Goal: Task Accomplishment & Management: Manage account settings

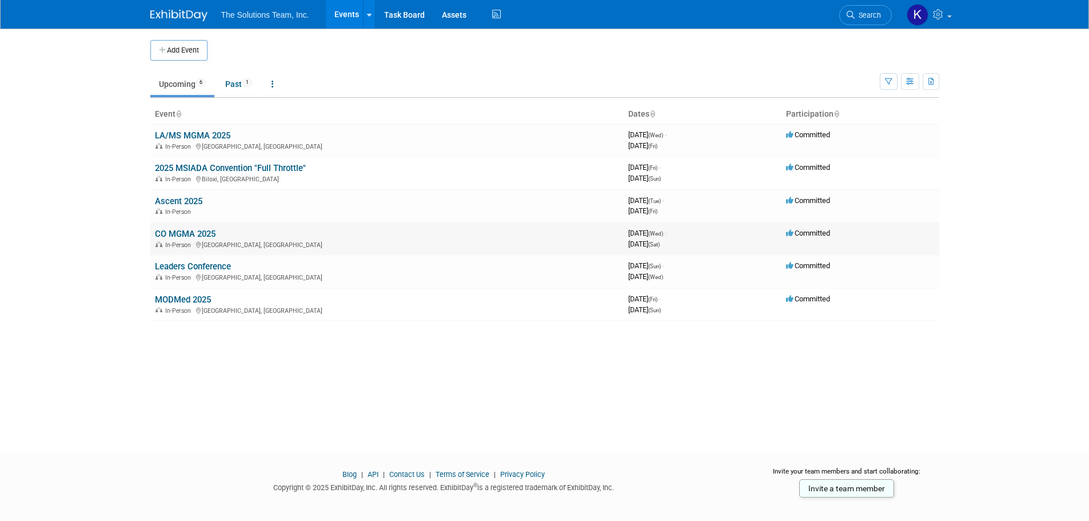
click at [194, 237] on link "CO MGMA 2025" at bounding box center [185, 234] width 61 height 10
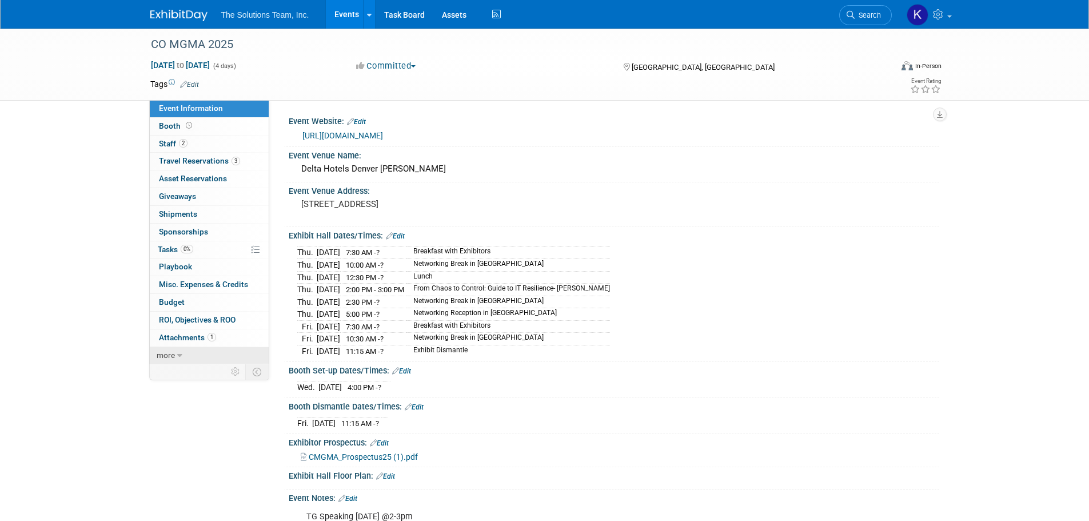
click at [201, 358] on link "more" at bounding box center [209, 355] width 119 height 17
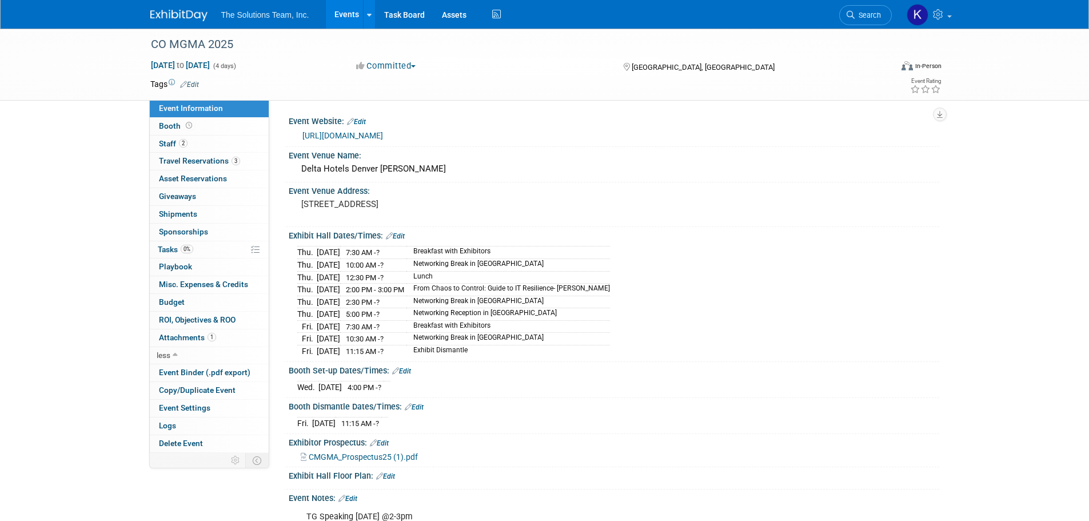
scroll to position [114, 0]
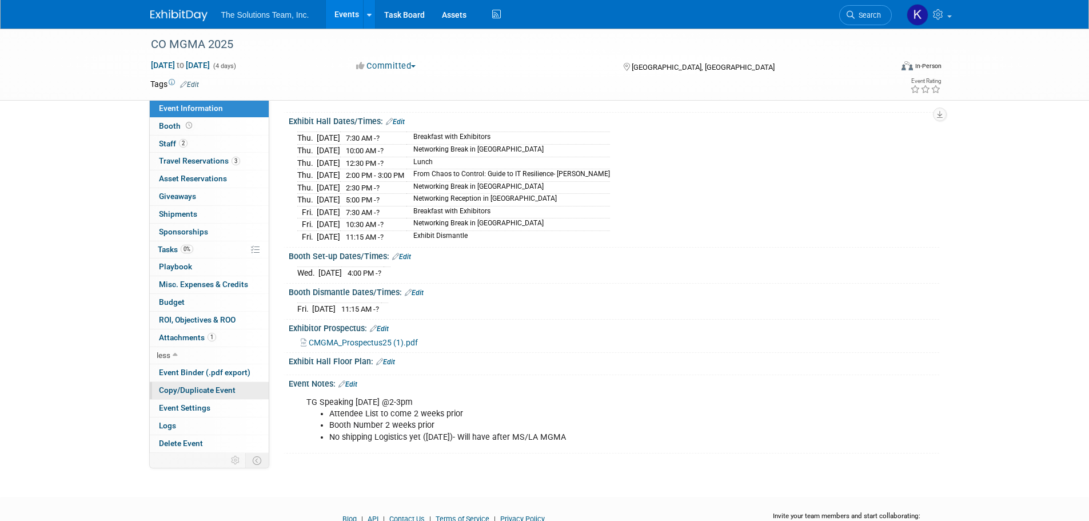
drag, startPoint x: 577, startPoint y: 428, endPoint x: 248, endPoint y: 388, distance: 331.7
click at [248, 388] on div "Event Information Event Info Booth Booth 2 Staff 2 Staff 3 Travel Reservations …" at bounding box center [545, 183] width 806 height 539
click at [593, 384] on div "Event Notes: Edit" at bounding box center [614, 382] width 651 height 15
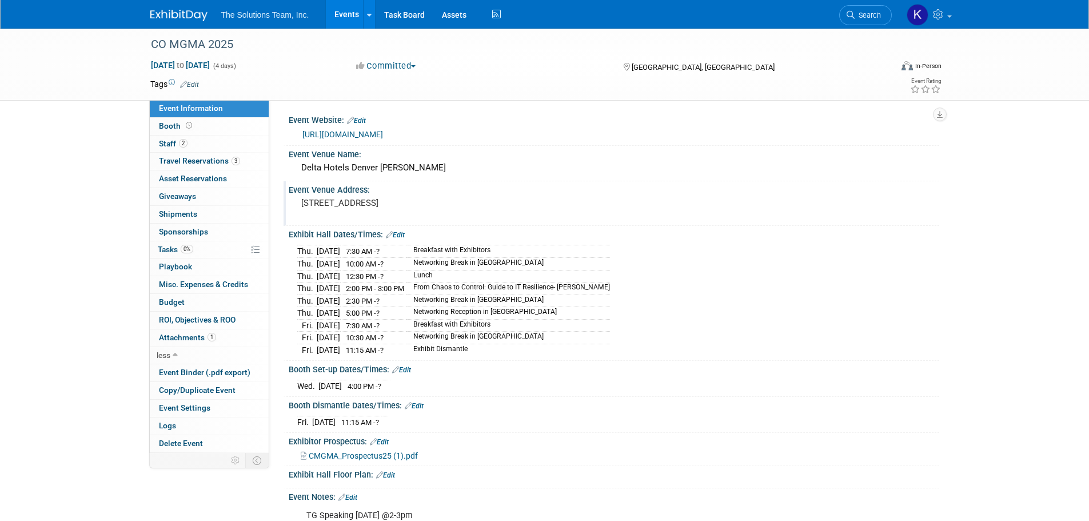
scroll to position [0, 0]
click at [161, 249] on span "Tasks 0%" at bounding box center [175, 249] width 35 height 9
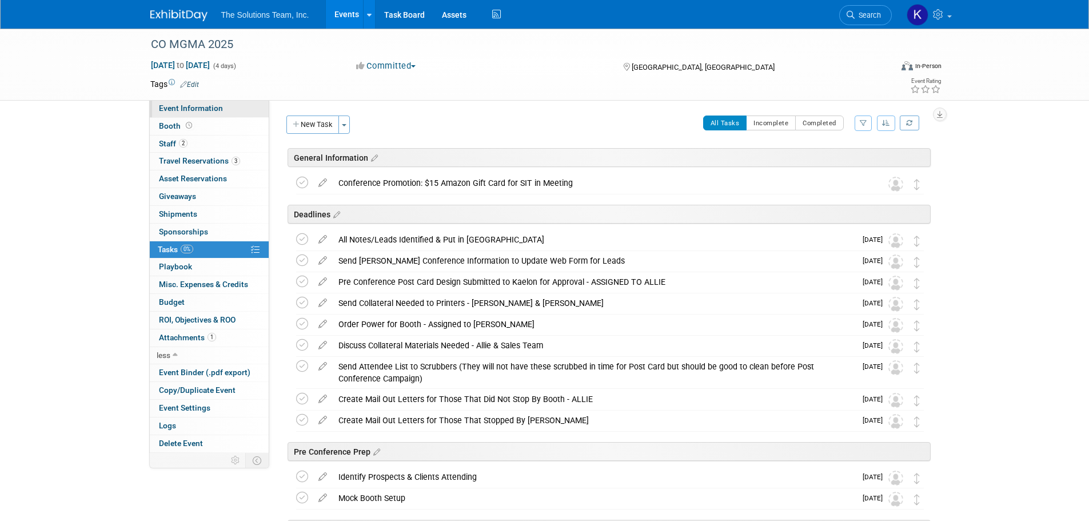
click at [202, 110] on span "Event Information" at bounding box center [191, 107] width 64 height 9
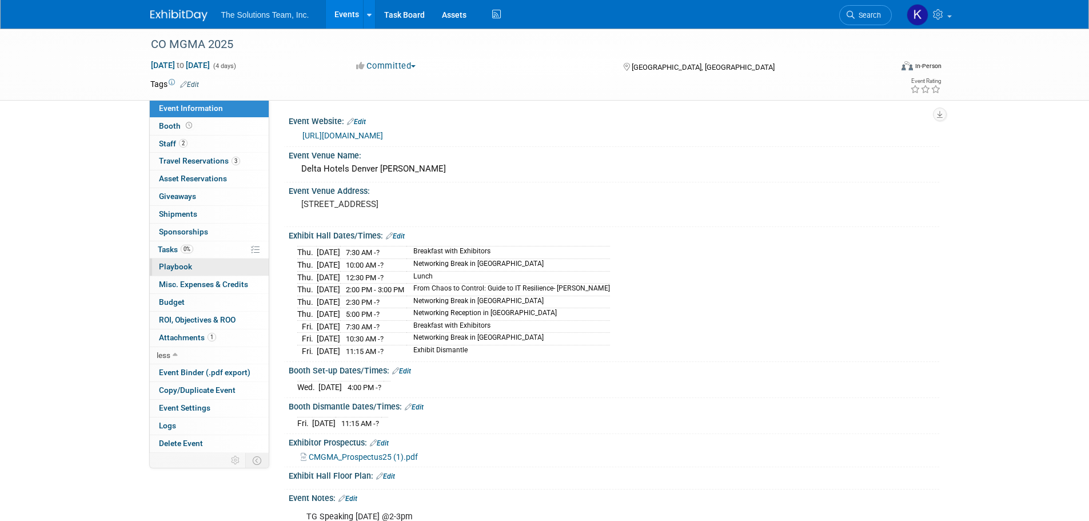
click at [208, 264] on link "0 Playbook 0" at bounding box center [209, 266] width 119 height 17
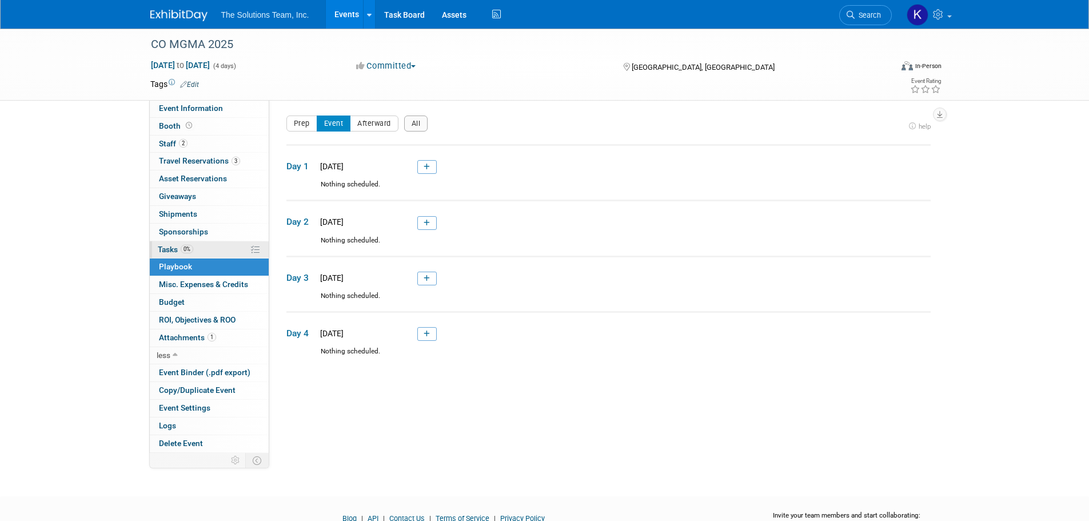
click at [181, 244] on link "0% Tasks 0%" at bounding box center [209, 249] width 119 height 17
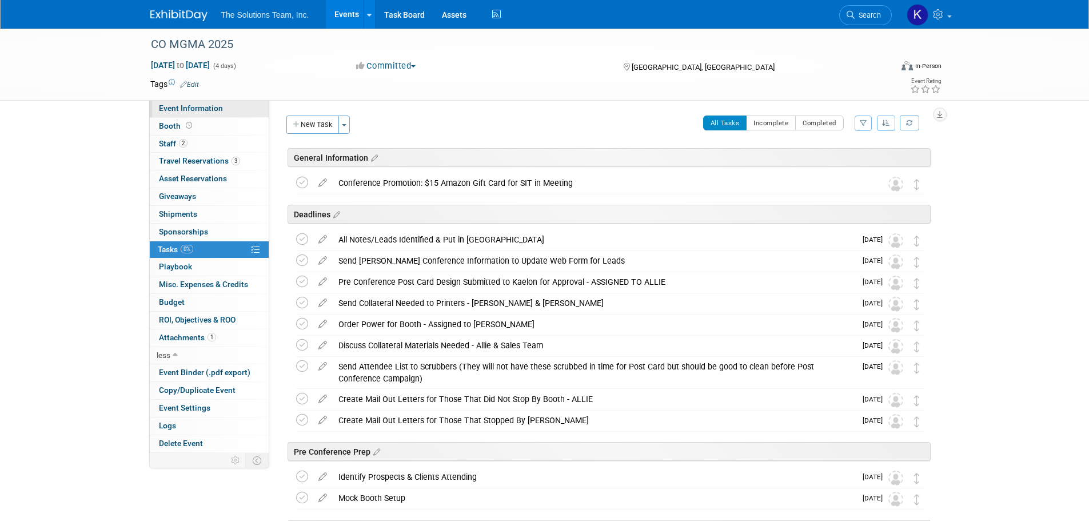
click at [189, 103] on span "Event Information" at bounding box center [191, 107] width 64 height 9
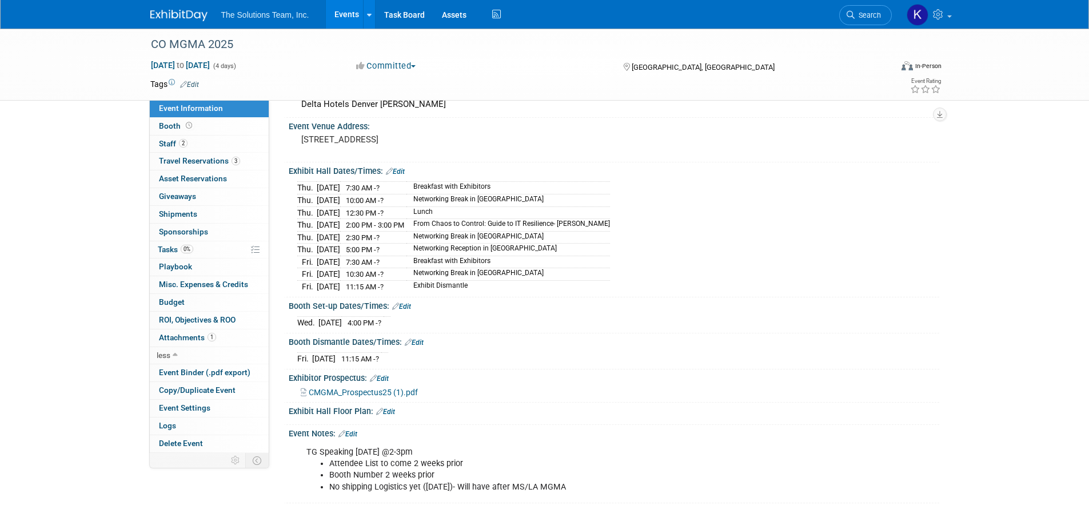
scroll to position [66, 0]
drag, startPoint x: 329, startPoint y: 460, endPoint x: 485, endPoint y: 456, distance: 156.1
click at [485, 457] on li "Attendee List to come 2 weeks prior" at bounding box center [567, 462] width 477 height 11
click at [205, 123] on link "Booth" at bounding box center [209, 126] width 119 height 17
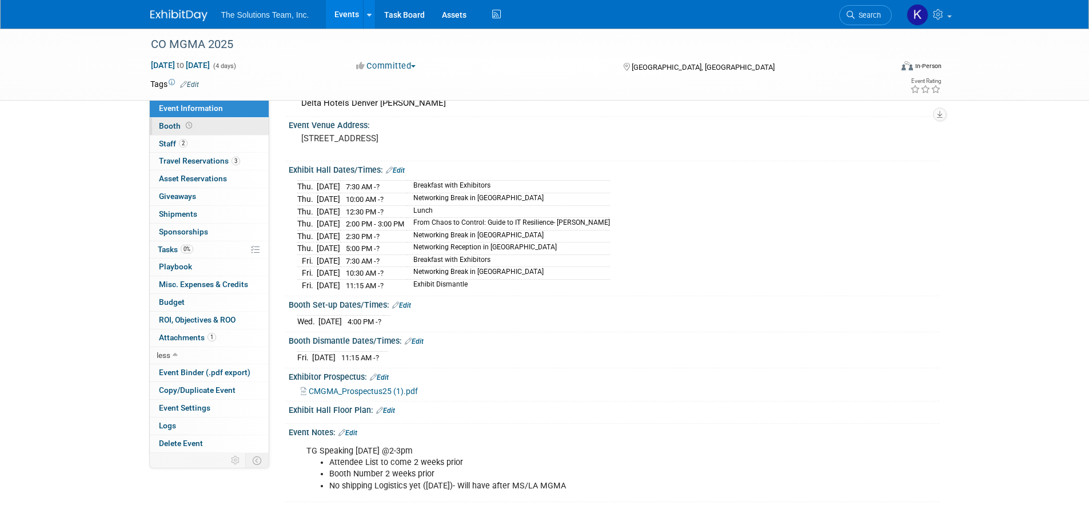
scroll to position [0, 0]
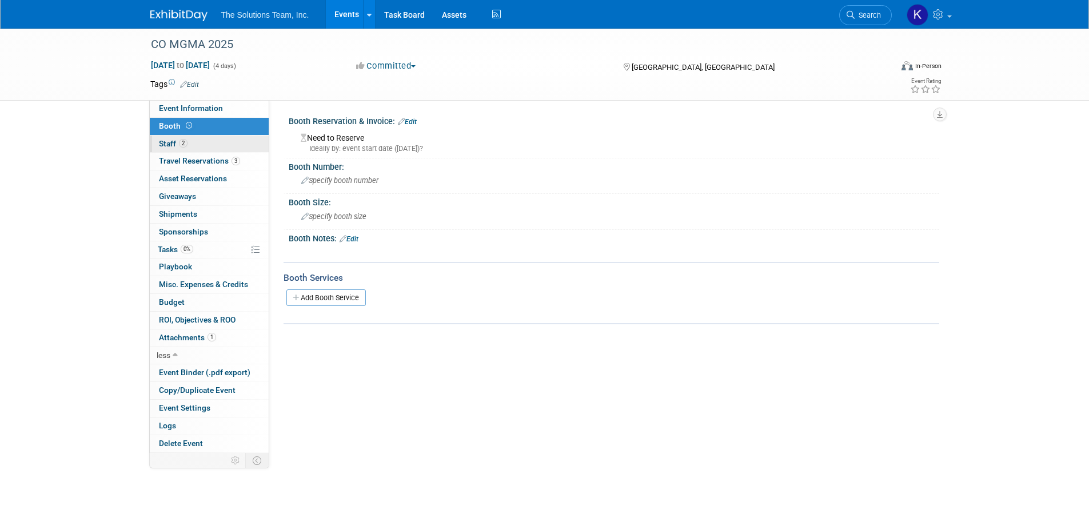
click at [208, 141] on link "2 Staff 2" at bounding box center [209, 144] width 119 height 17
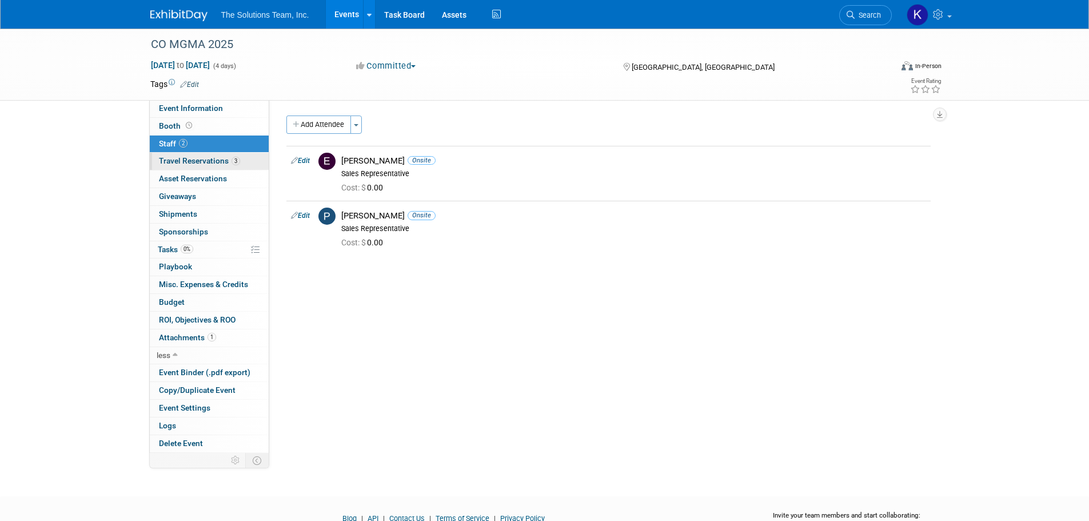
click at [208, 157] on span "Travel Reservations 3" at bounding box center [199, 160] width 81 height 9
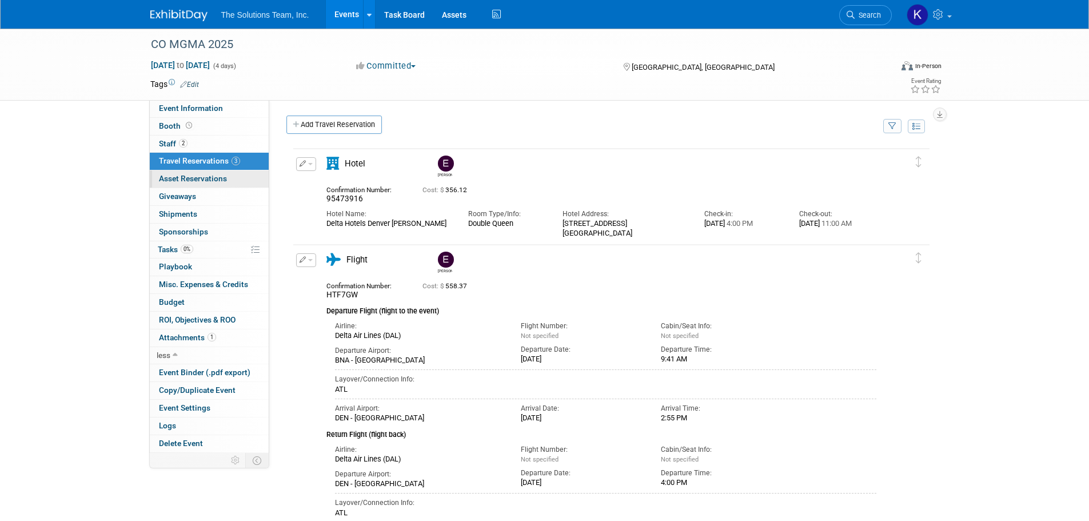
click at [188, 176] on span "Asset Reservations 0" at bounding box center [193, 178] width 68 height 9
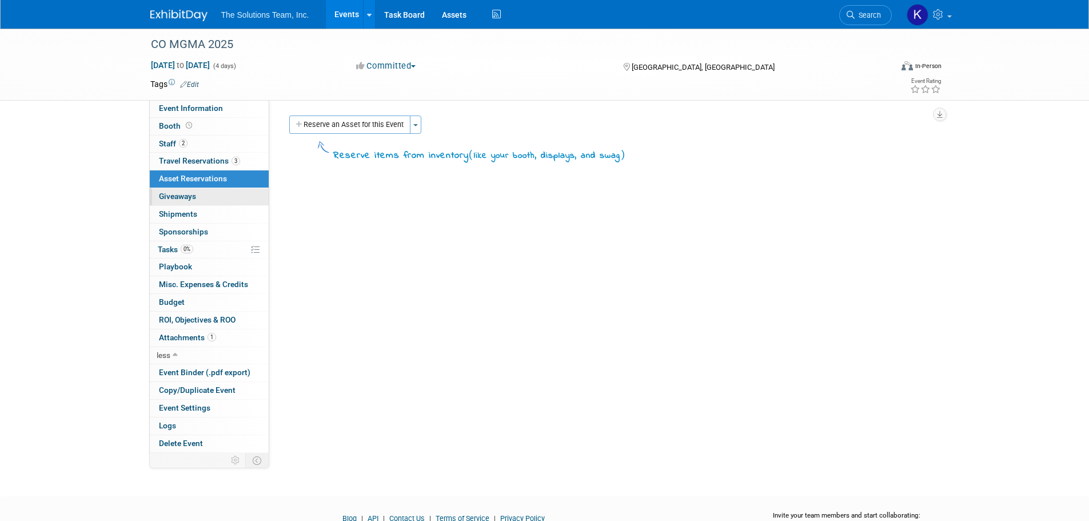
click at [207, 196] on link "0 Giveaways 0" at bounding box center [209, 196] width 119 height 17
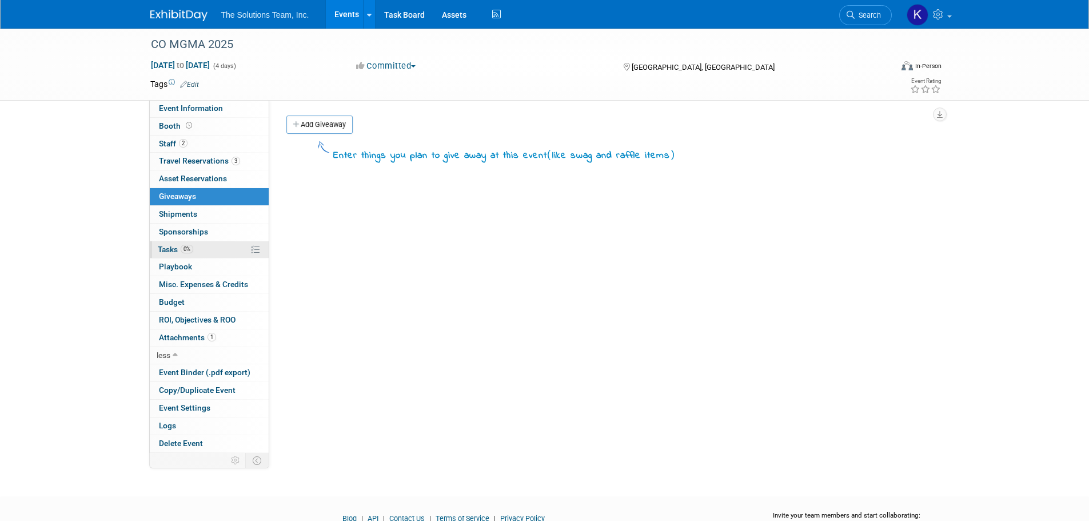
click at [208, 256] on link "0% Tasks 0%" at bounding box center [209, 249] width 119 height 17
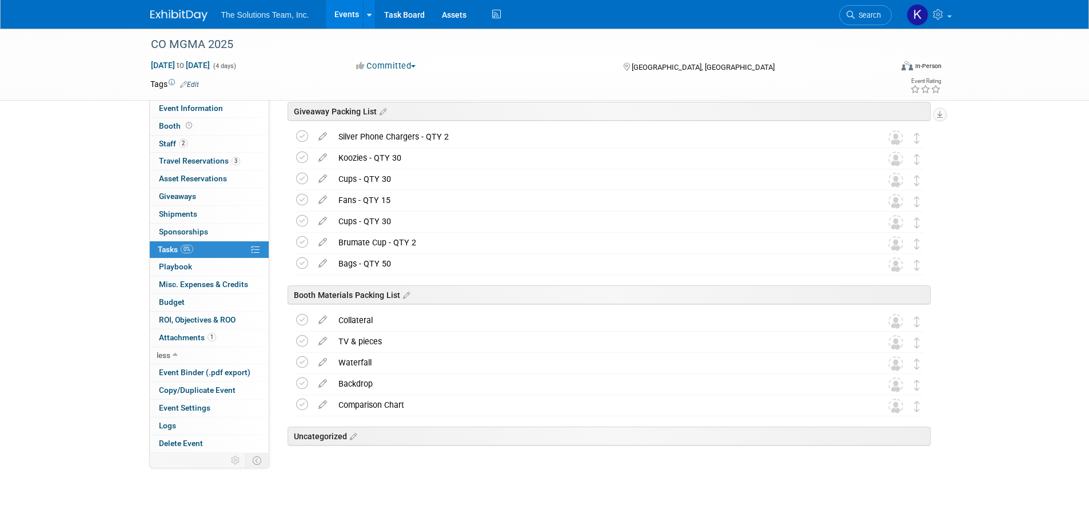
scroll to position [849, 0]
click at [320, 364] on icon at bounding box center [323, 359] width 20 height 14
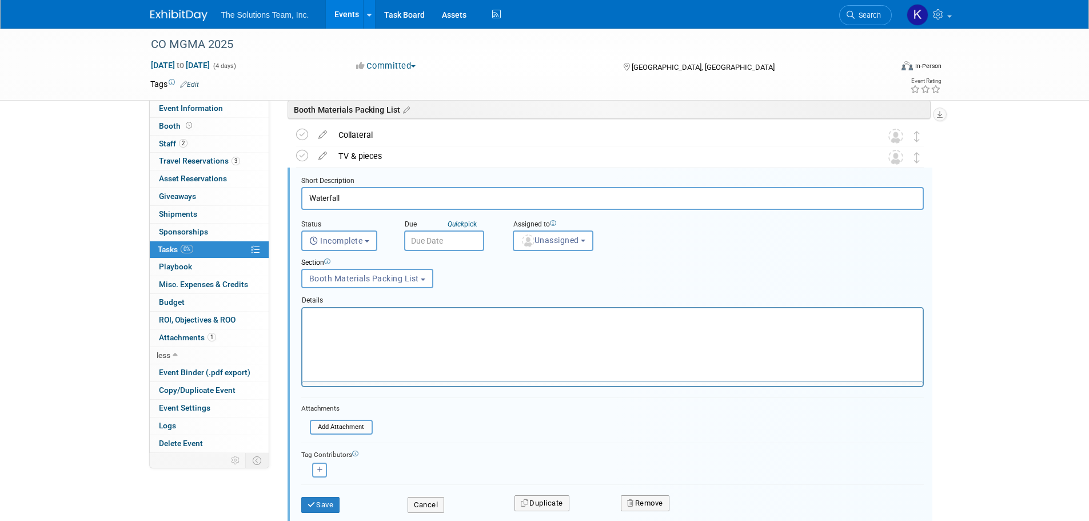
scroll to position [0, 0]
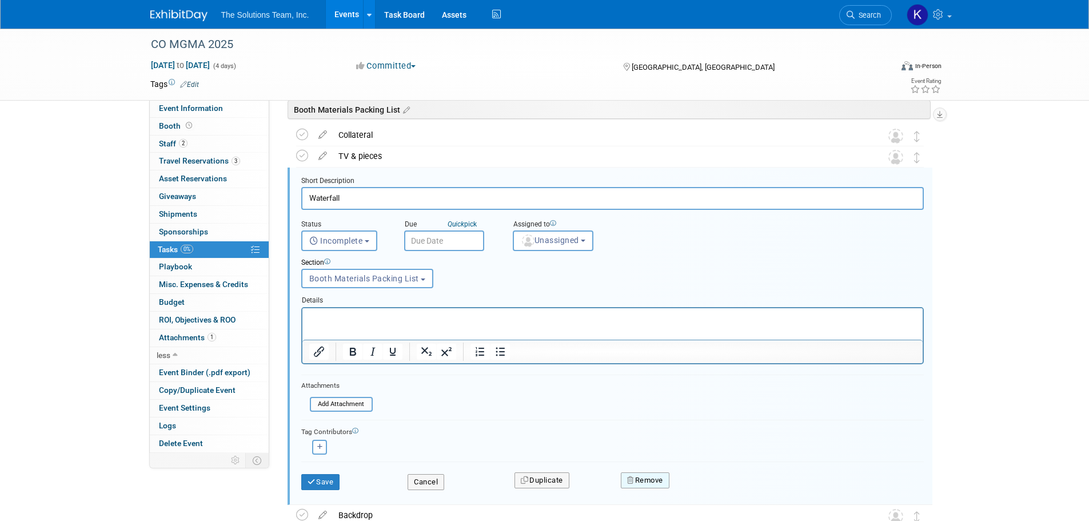
click at [643, 485] on button "Remove" at bounding box center [645, 480] width 49 height 16
click at [714, 491] on link "Yes" at bounding box center [709, 489] width 33 height 18
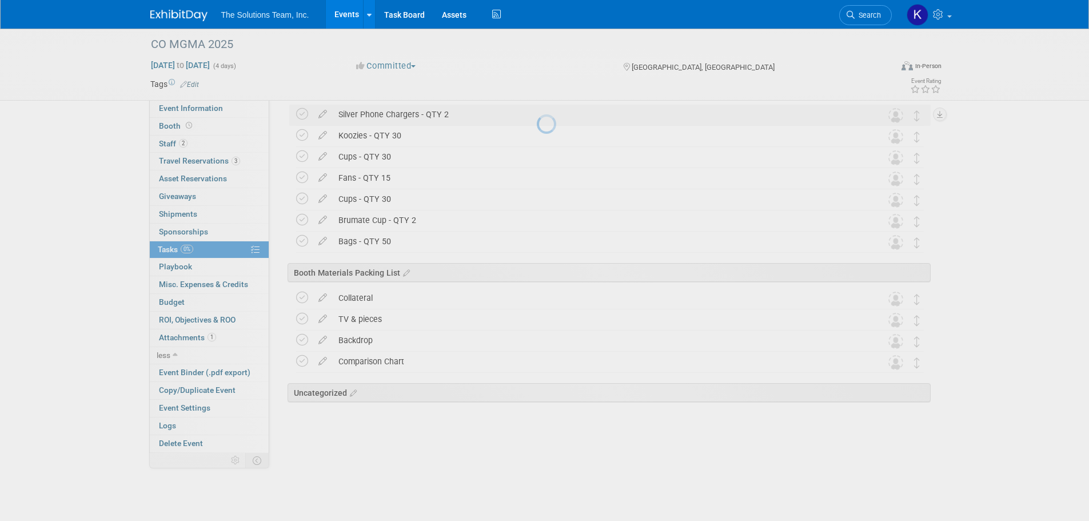
scroll to position [828, 0]
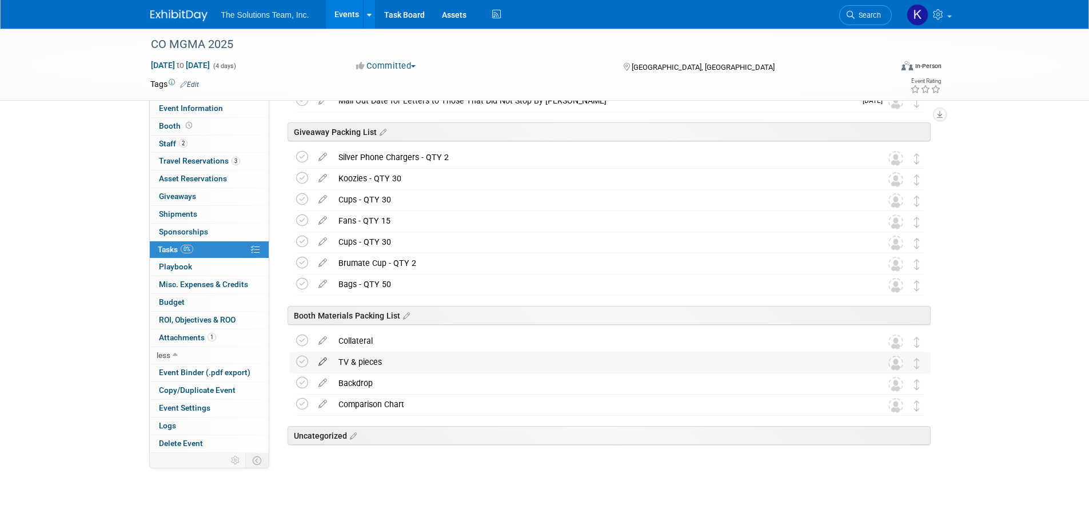
click at [321, 359] on icon at bounding box center [323, 359] width 20 height 14
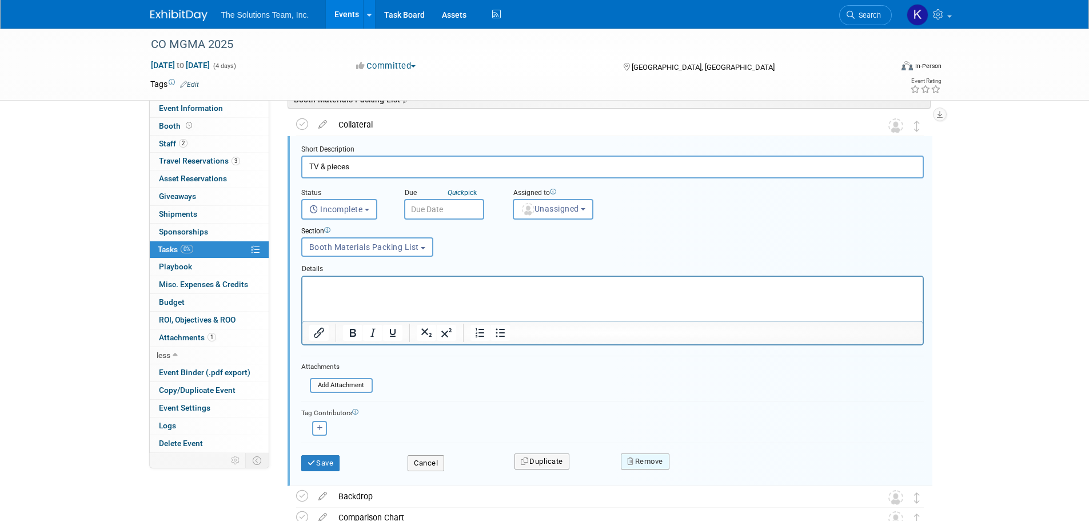
scroll to position [1043, 0]
click at [656, 461] on button "Remove" at bounding box center [645, 463] width 49 height 16
click at [709, 477] on link "Yes" at bounding box center [709, 472] width 33 height 18
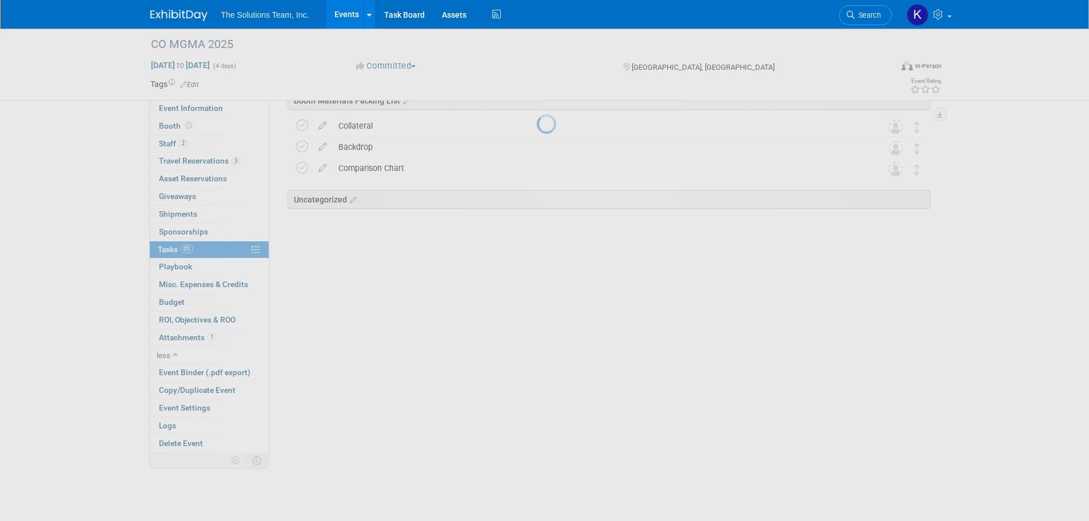
scroll to position [807, 0]
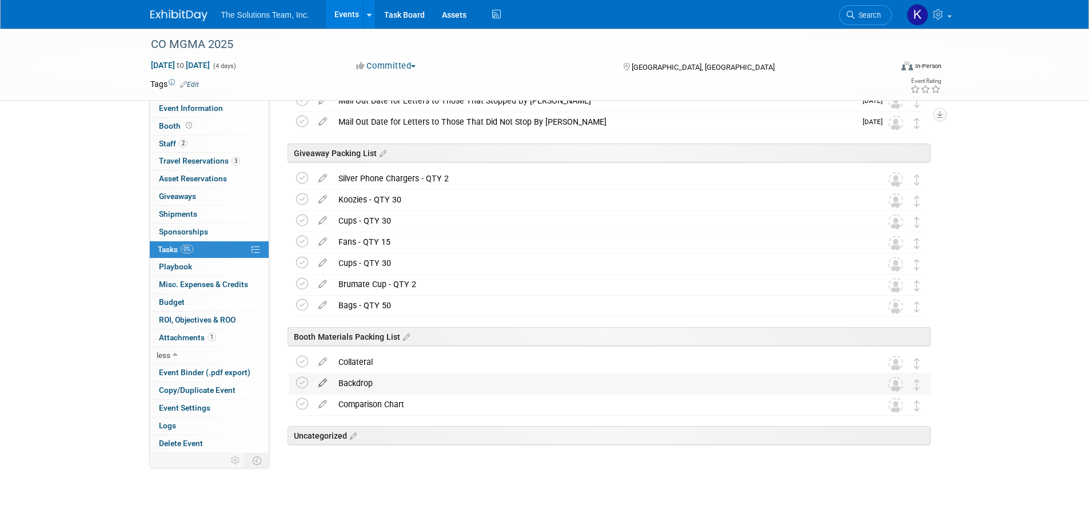
click at [325, 381] on icon at bounding box center [323, 380] width 20 height 14
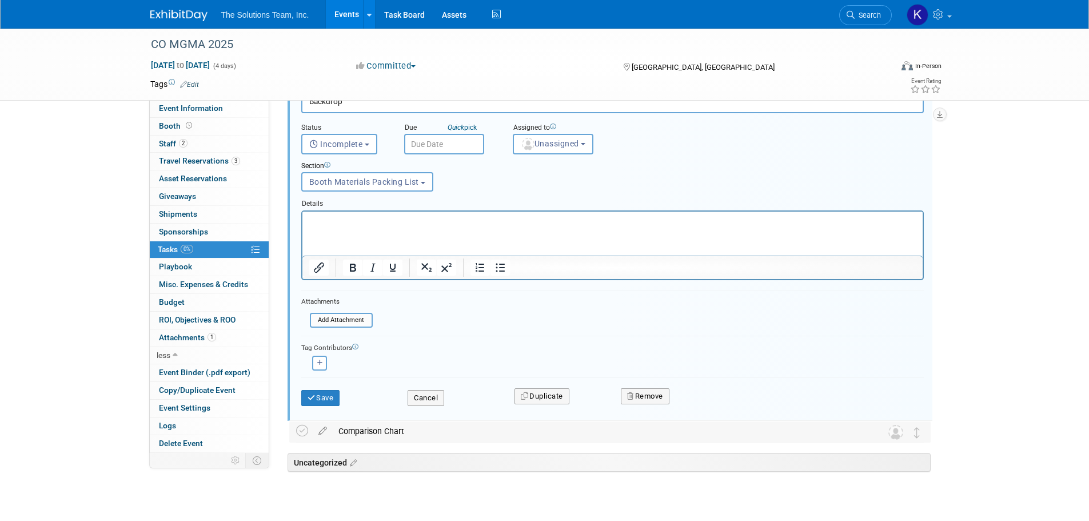
scroll to position [1136, 0]
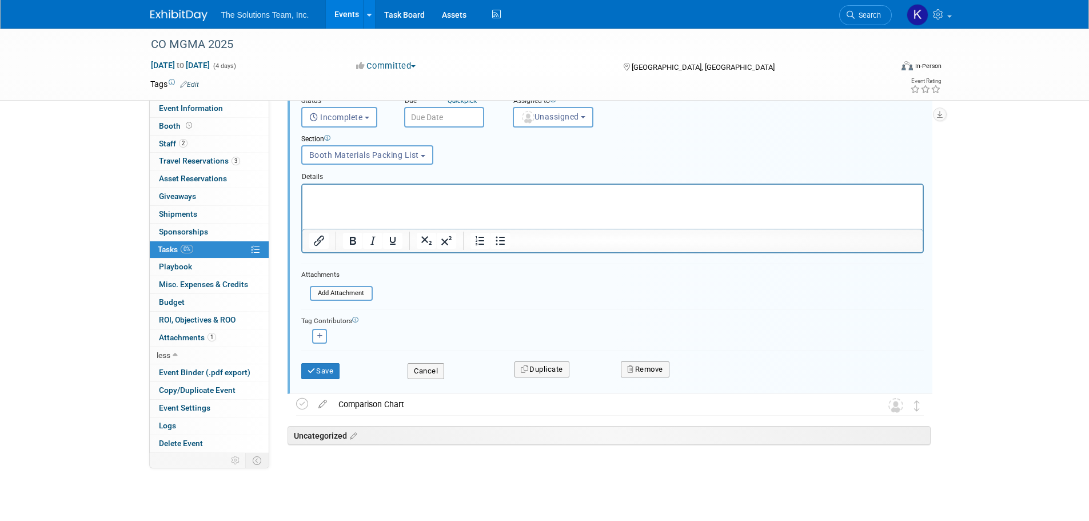
click at [659, 360] on div "Remove" at bounding box center [745, 369] width 266 height 27
click at [650, 365] on button "Remove" at bounding box center [645, 369] width 49 height 16
click at [714, 377] on link "Yes" at bounding box center [709, 378] width 33 height 18
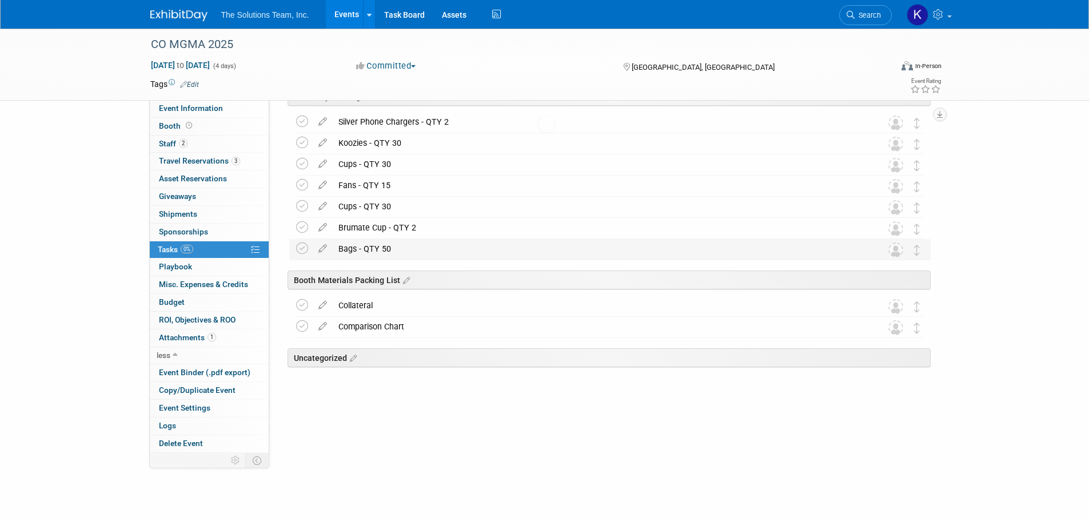
scroll to position [786, 0]
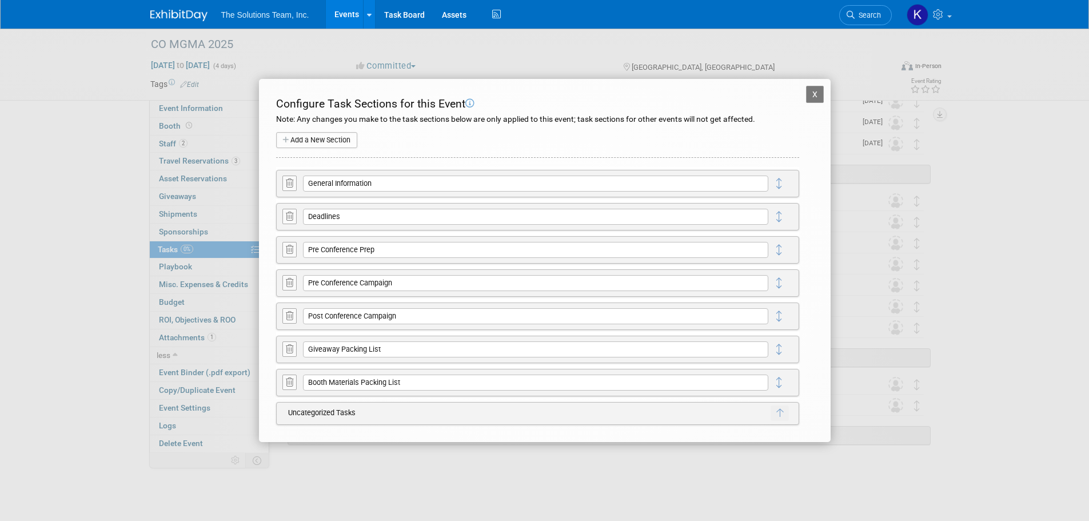
click at [818, 92] on button "X" at bounding box center [815, 94] width 18 height 17
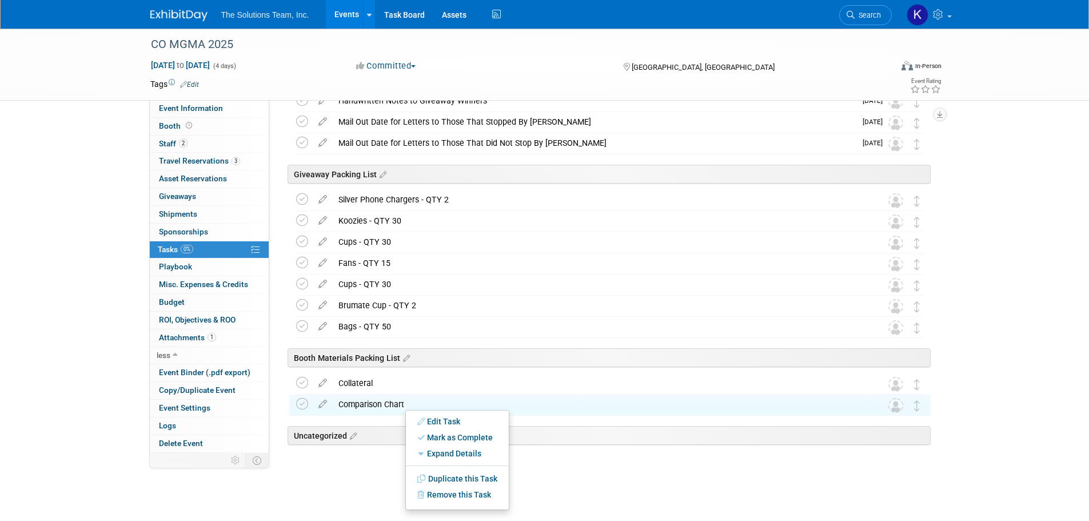
click at [378, 463] on div at bounding box center [607, 462] width 647 height 23
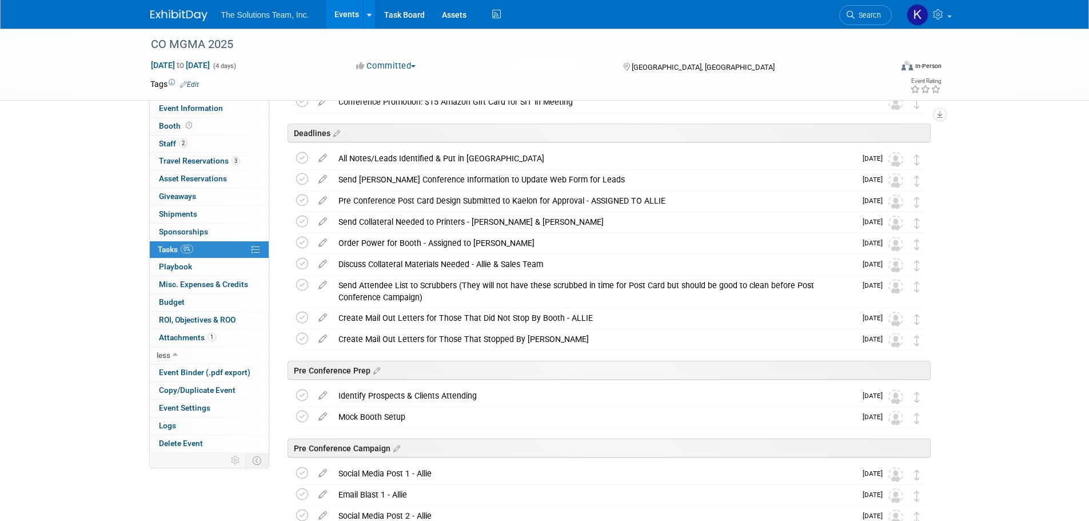
scroll to position [0, 0]
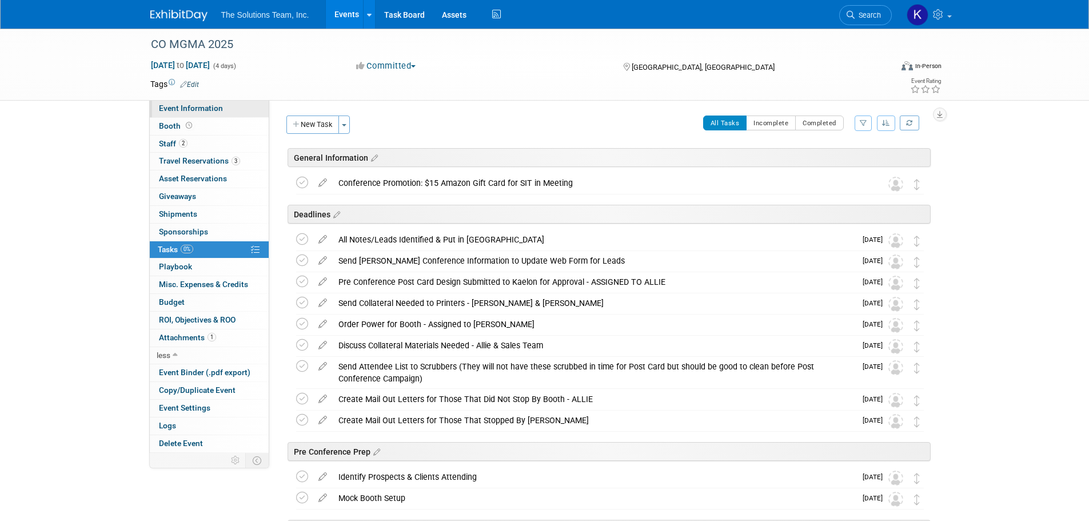
click at [199, 110] on span "Event Information" at bounding box center [191, 107] width 64 height 9
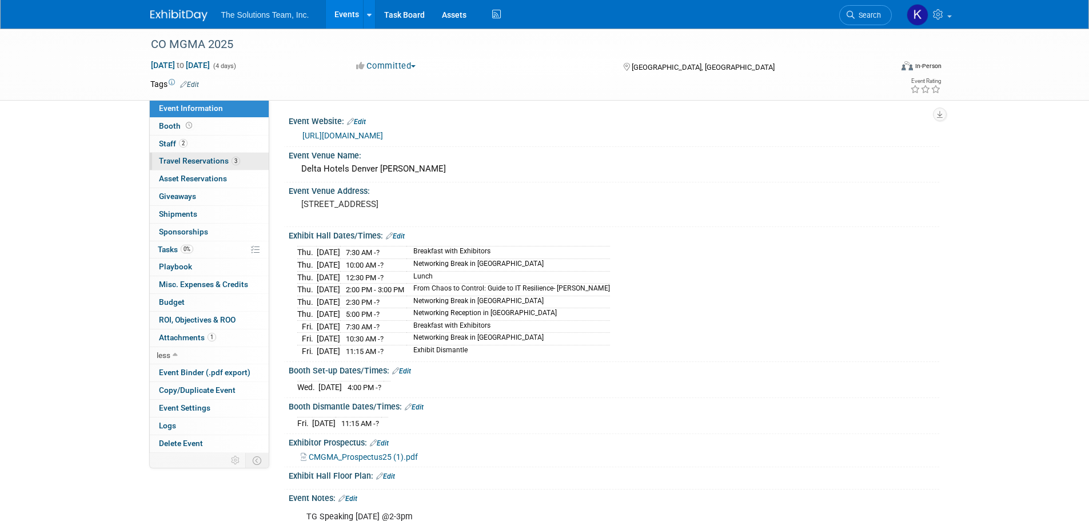
click at [214, 159] on span "Travel Reservations 3" at bounding box center [199, 160] width 81 height 9
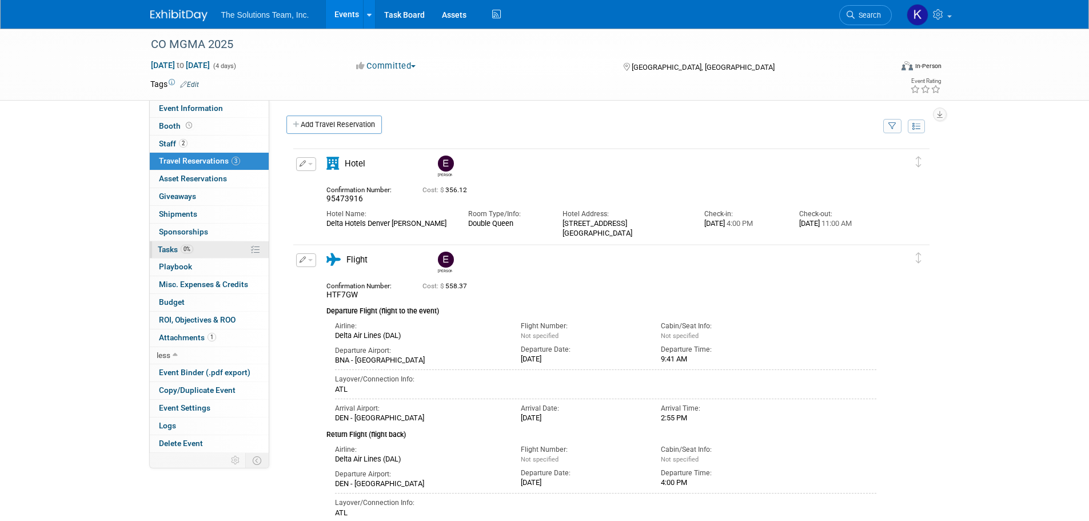
click at [207, 249] on link "0% Tasks 0%" at bounding box center [209, 249] width 119 height 17
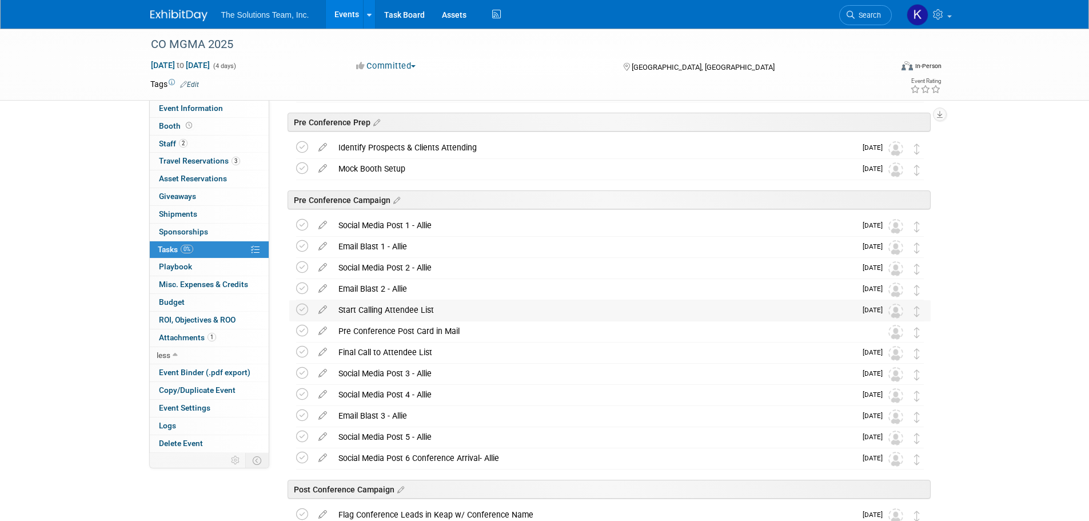
scroll to position [343, 0]
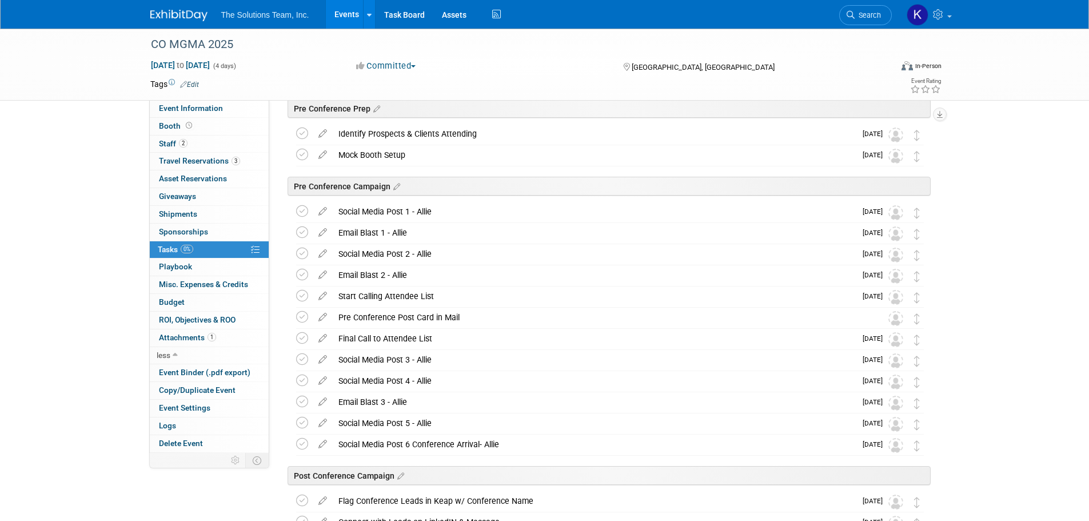
click at [327, 318] on icon at bounding box center [323, 315] width 20 height 14
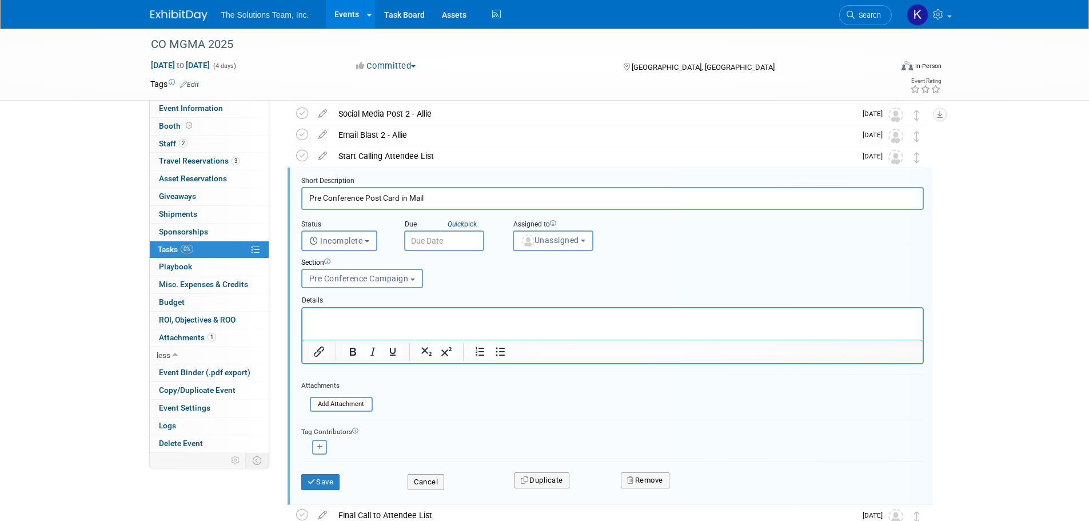
scroll to position [655, 0]
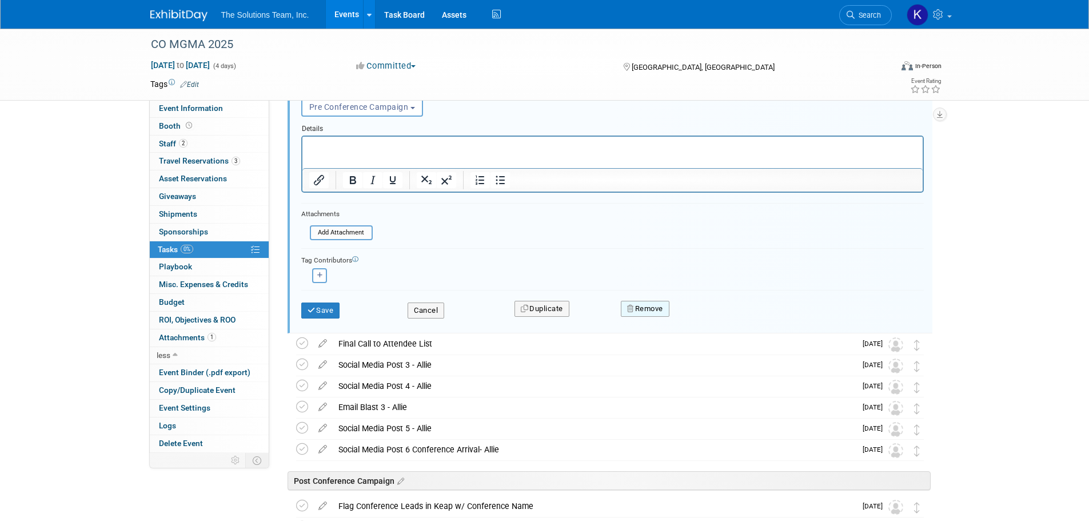
click at [651, 310] on button "Remove" at bounding box center [645, 309] width 49 height 16
click at [705, 320] on link "Yes" at bounding box center [709, 318] width 33 height 18
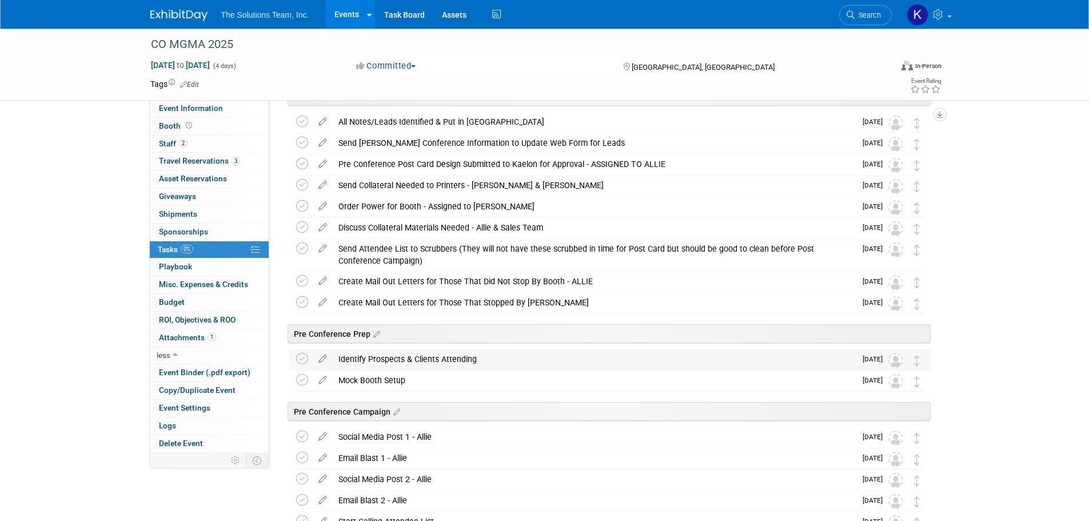
scroll to position [0, 0]
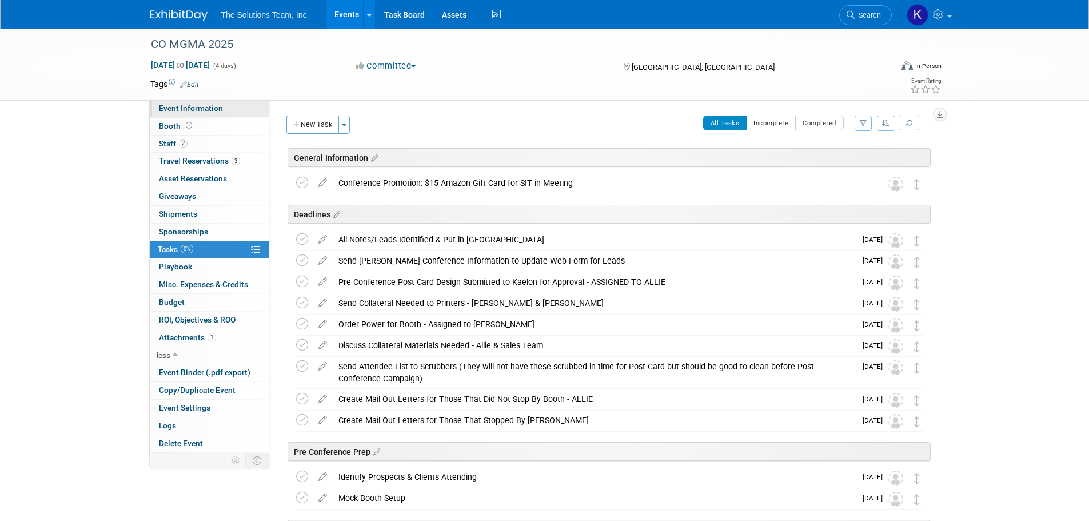
click at [207, 105] on span "Event Information" at bounding box center [191, 107] width 64 height 9
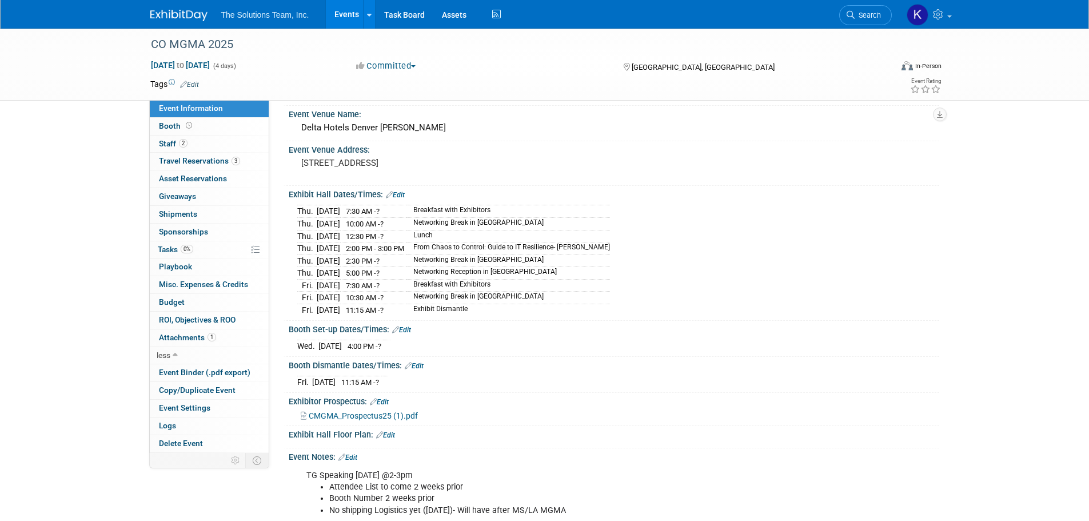
scroll to position [66, 0]
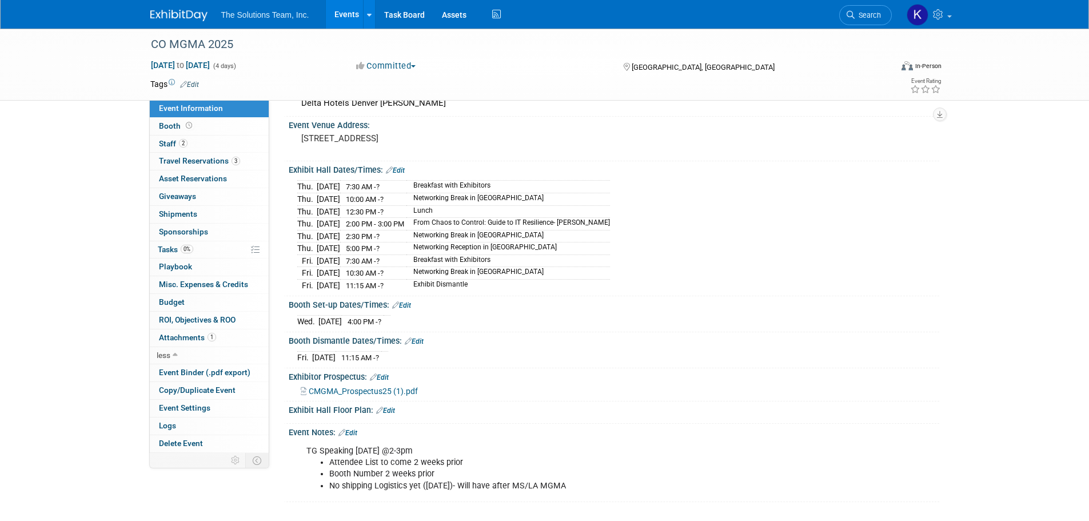
click at [355, 429] on link "Edit" at bounding box center [347, 433] width 19 height 8
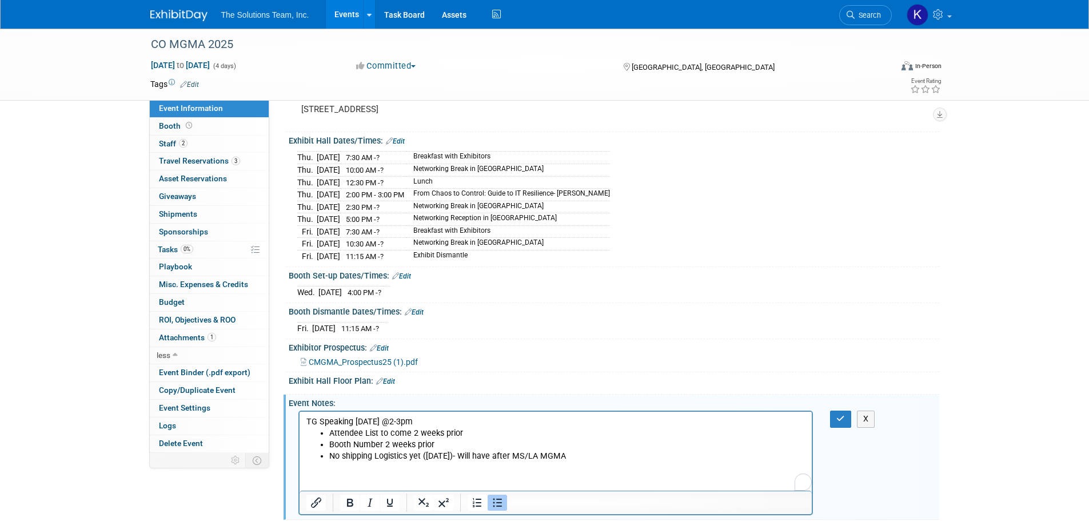
scroll to position [0, 0]
drag, startPoint x: 563, startPoint y: 453, endPoint x: 555, endPoint y: 456, distance: 8.9
click at [555, 456] on li "No shipping Logistics yet (8.18.28)- Will have after MS/LA MGMA" at bounding box center [567, 456] width 477 height 11
click at [573, 455] on li "No shipping Logistics yet (8.18.28)- Will have after MS/LA MGMA" at bounding box center [567, 456] width 477 height 11
drag, startPoint x: 574, startPoint y: 457, endPoint x: 330, endPoint y: 462, distance: 244.2
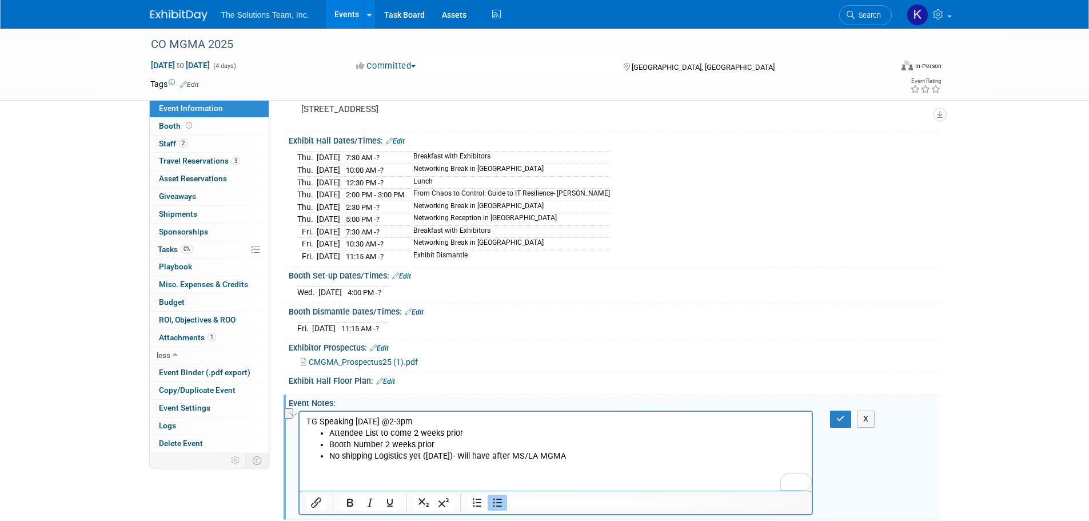
click at [330, 462] on li "No shipping Logistics yet (8.18.28)- Will have after MS/LA MGMA" at bounding box center [567, 456] width 477 height 11
click at [834, 417] on button "button" at bounding box center [840, 419] width 21 height 17
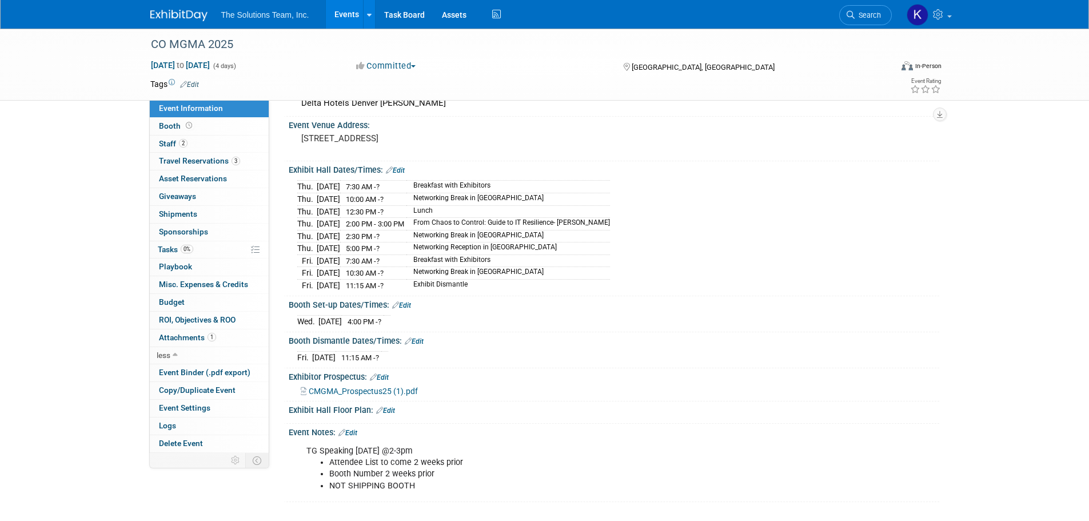
click at [400, 170] on link "Edit" at bounding box center [395, 170] width 19 height 8
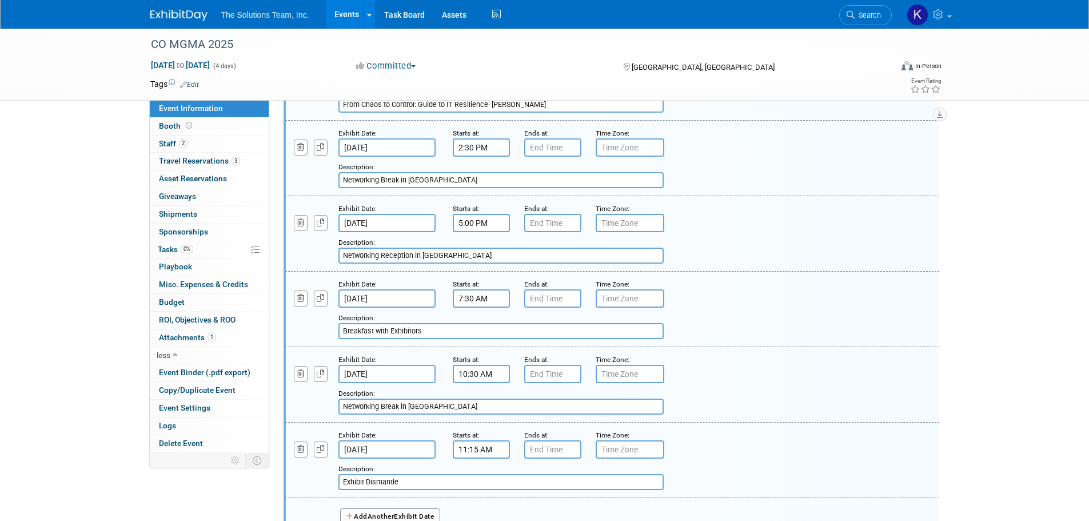
scroll to position [409, 0]
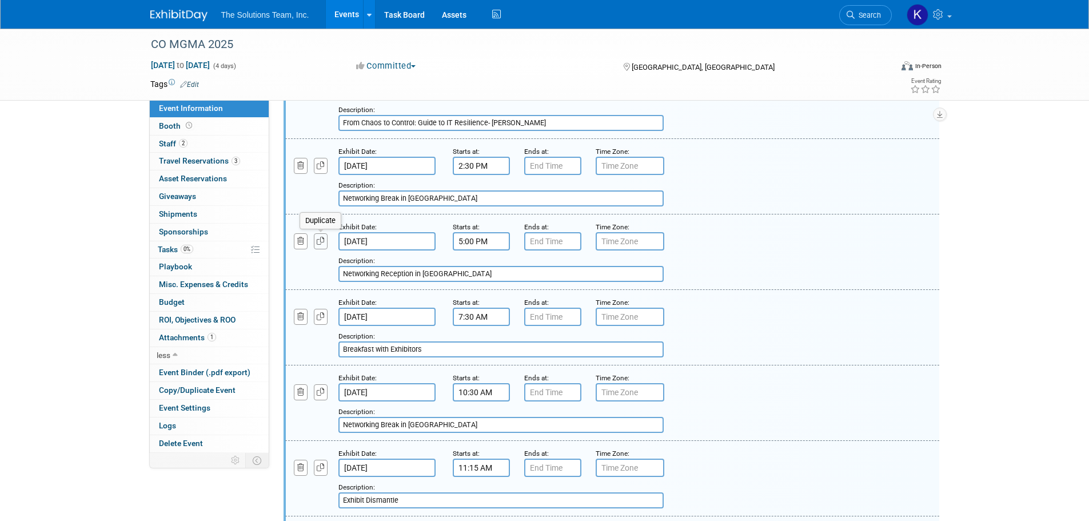
click at [321, 240] on icon "button" at bounding box center [321, 240] width 8 height 7
click at [478, 313] on input "5:00 PM" at bounding box center [481, 317] width 57 height 18
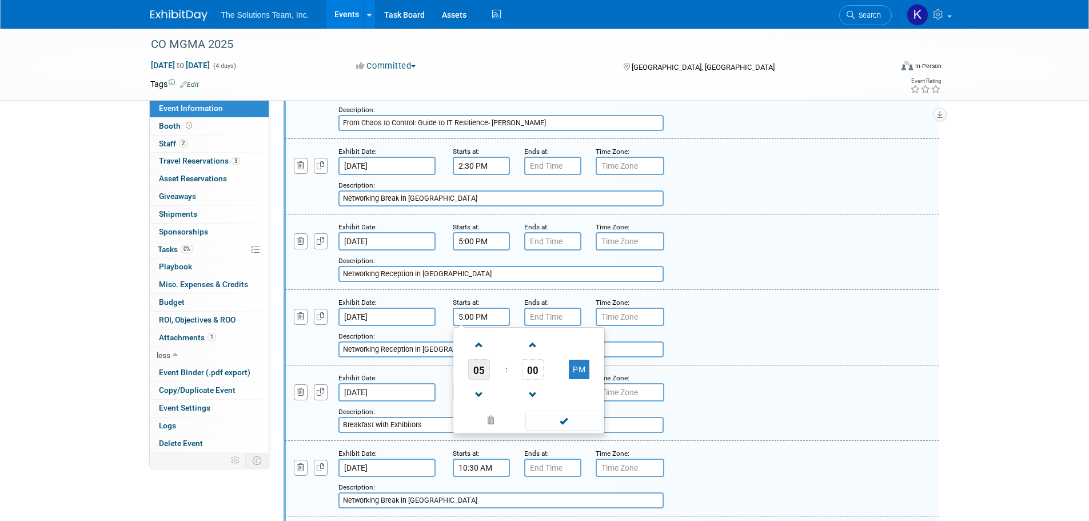
click at [482, 371] on span "05" at bounding box center [479, 369] width 22 height 21
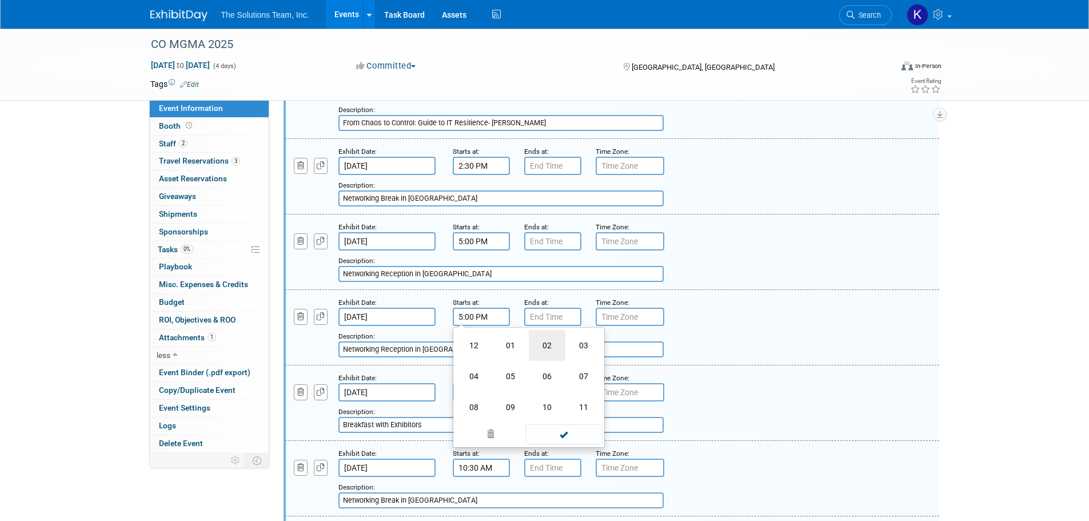
click at [553, 341] on td "02" at bounding box center [547, 345] width 37 height 31
type input "2:00 PM"
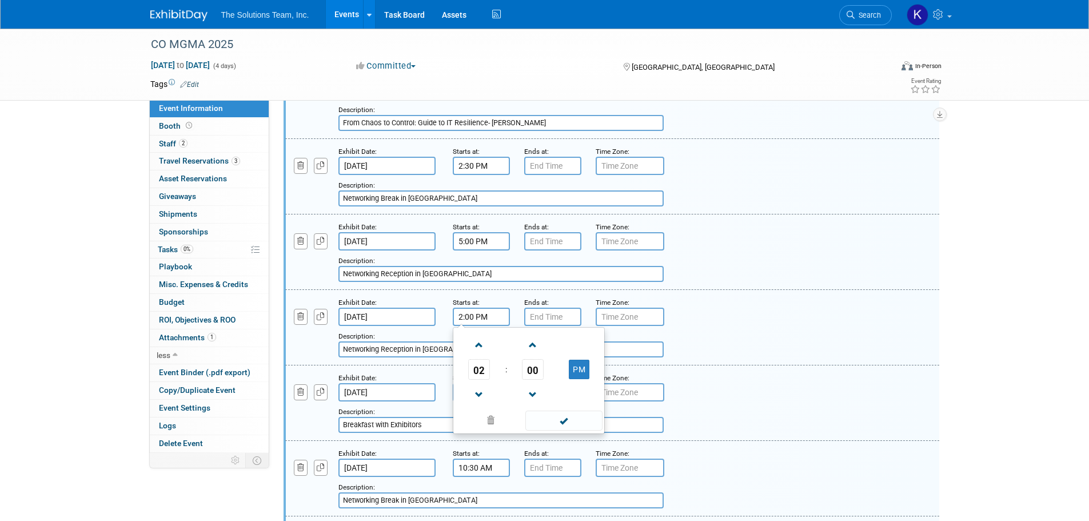
click at [539, 317] on input "text" at bounding box center [552, 317] width 57 height 18
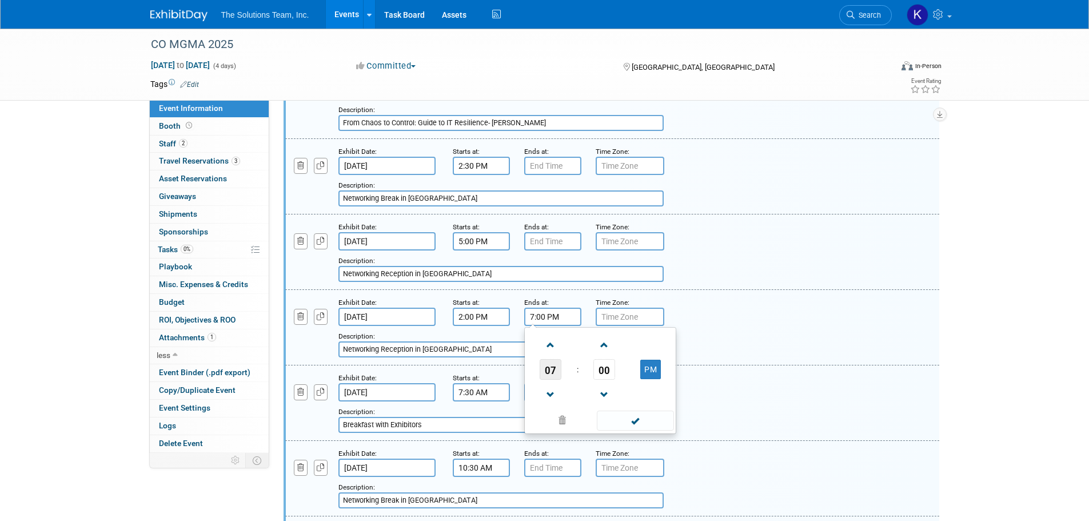
click at [549, 364] on span "07" at bounding box center [551, 369] width 22 height 21
click at [660, 342] on td "03" at bounding box center [655, 345] width 37 height 31
type input "3:00 PM"
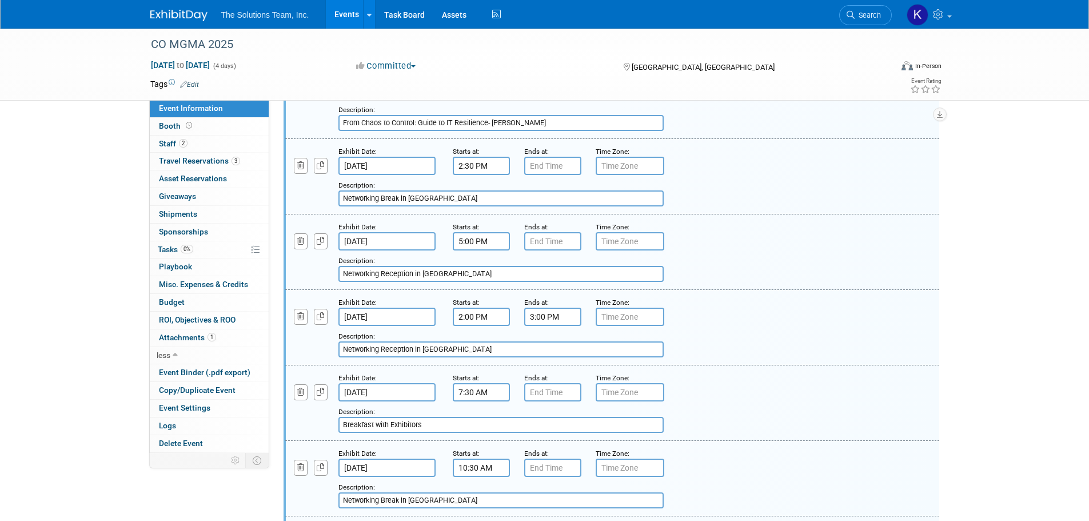
drag, startPoint x: 460, startPoint y: 350, endPoint x: 341, endPoint y: 347, distance: 119.0
click at [341, 347] on input "Networking Reception in Exhibit Hall" at bounding box center [500, 349] width 325 height 16
type input "Todd Speaking Slot"
click at [780, 380] on div "Add a Description Description: Breakfast with Exhibitors" at bounding box center [612, 402] width 671 height 61
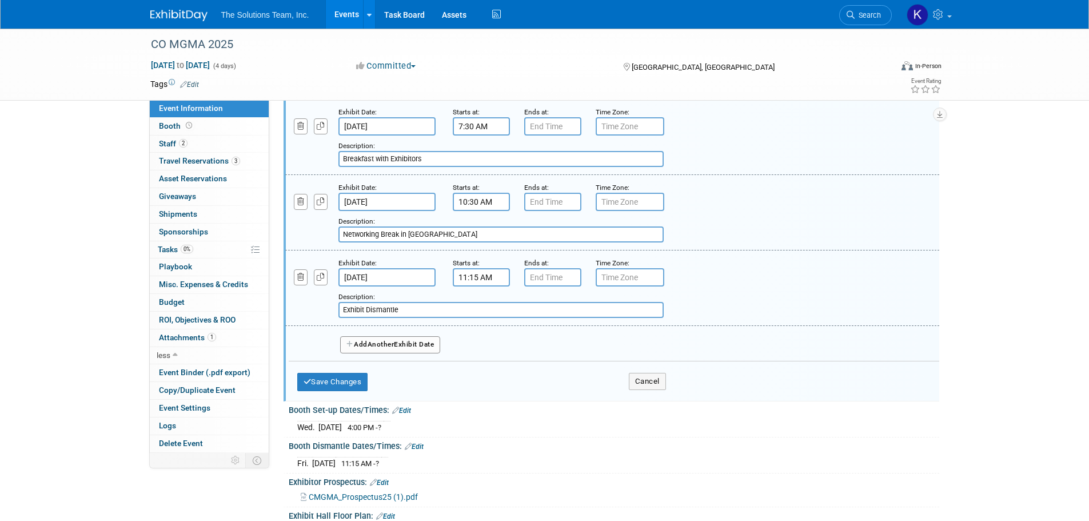
scroll to position [695, 0]
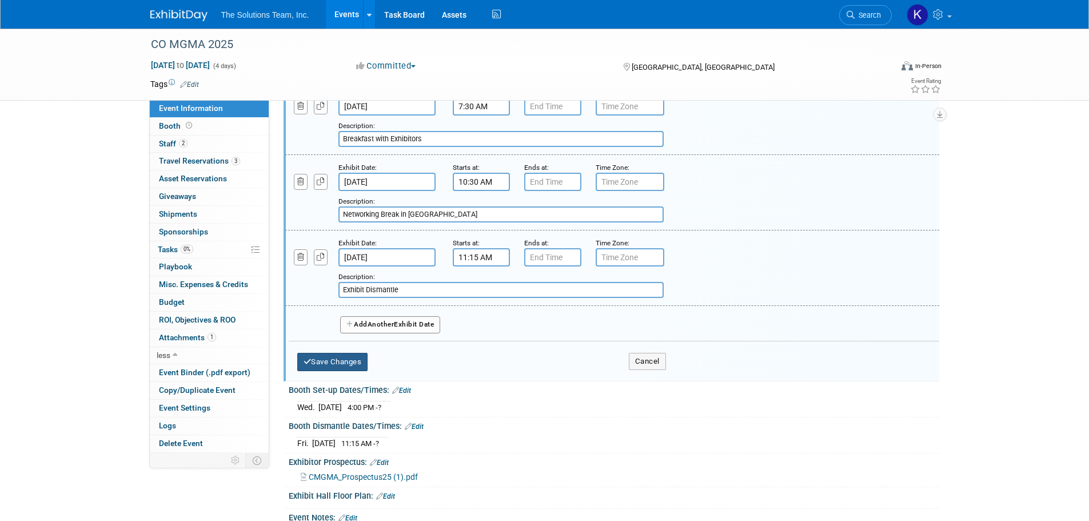
click at [342, 358] on button "Save Changes" at bounding box center [332, 362] width 71 height 18
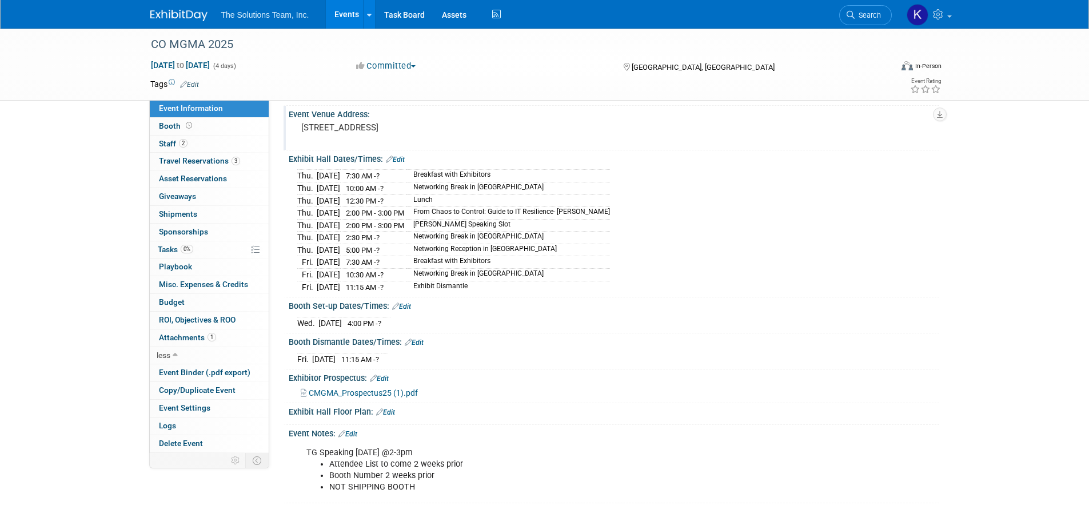
scroll to position [78, 0]
click at [354, 432] on link "Edit" at bounding box center [347, 433] width 19 height 8
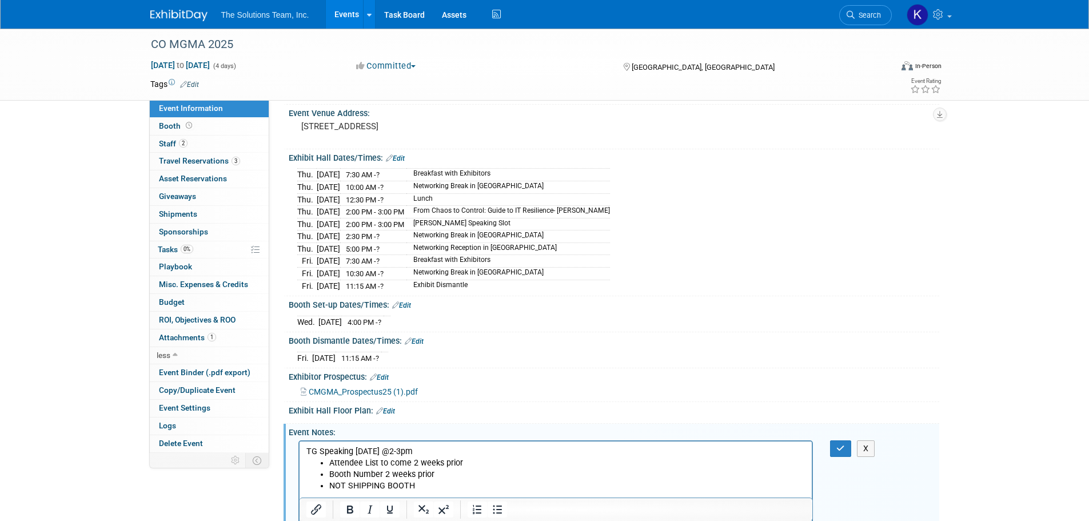
scroll to position [0, 0]
click at [421, 482] on li "NOT SHIPPING BOOTH" at bounding box center [567, 485] width 477 height 11
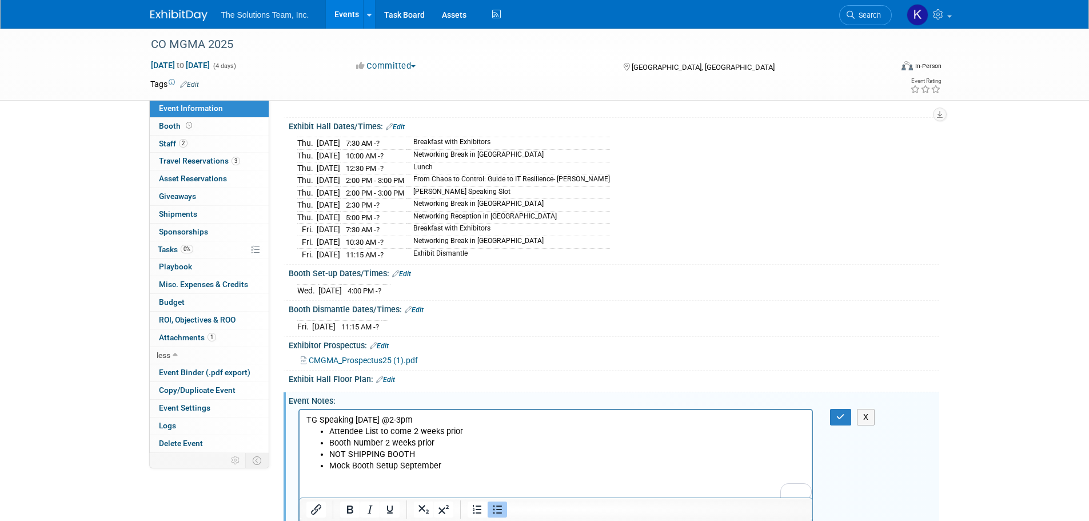
scroll to position [137, 0]
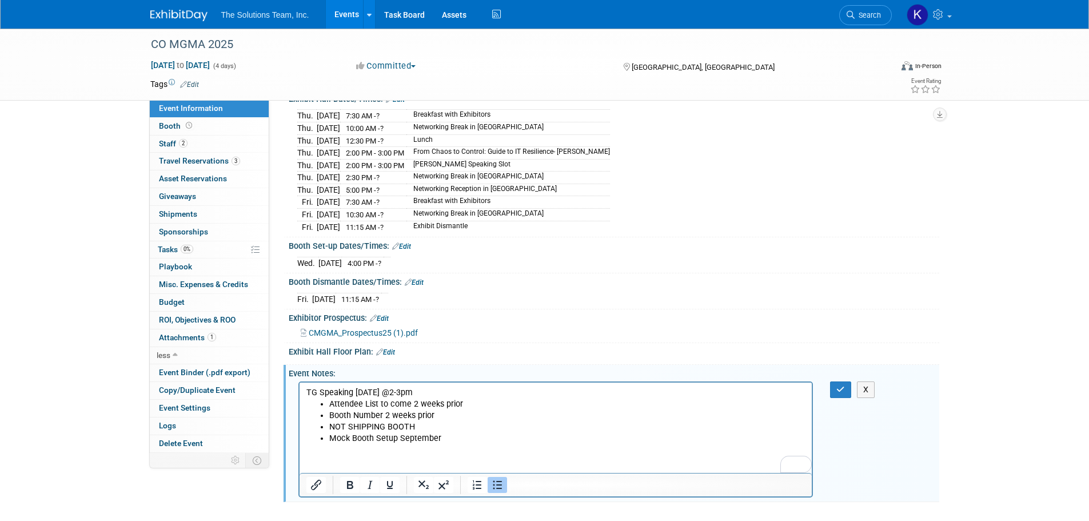
click at [449, 424] on li "NOT SHIPPING BOOTH" at bounding box center [567, 426] width 477 height 11
click at [452, 432] on li "Mock Booth Setup September" at bounding box center [567, 437] width 477 height 11
click at [462, 436] on li "Mock Booth Setup September" at bounding box center [567, 437] width 477 height 11
click at [472, 434] on li "Mock Booth Setup September" at bounding box center [567, 437] width 477 height 11
click at [445, 416] on li "Booth Number 2 weeks prior" at bounding box center [567, 414] width 477 height 11
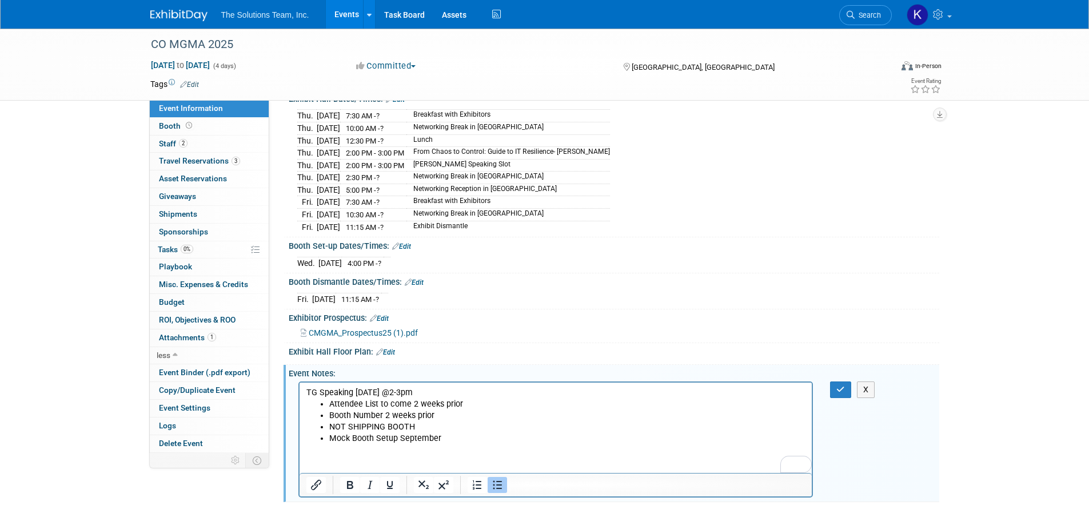
click at [460, 406] on li "Attendee List to come 2 weeks prior" at bounding box center [567, 403] width 477 height 11
click at [468, 390] on p "TG Speaking September 18th @2-3pm" at bounding box center [556, 391] width 500 height 11
click at [491, 394] on p "TG Speaking September 18th @2-3pm" at bounding box center [556, 391] width 500 height 11
click at [465, 429] on li "NOT SHIPPING BOOTH" at bounding box center [567, 426] width 477 height 11
click at [467, 444] on html "TG Speaking September 18th @2-3pm Attendee List to come 2 weeks prior Booth Num…" at bounding box center [555, 413] width 513 height 62
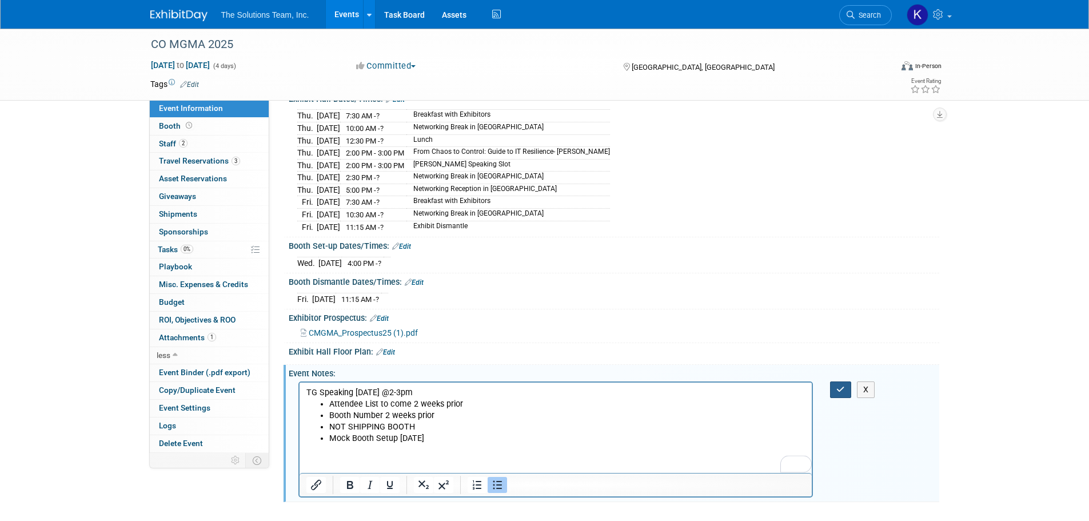
click at [838, 385] on icon "button" at bounding box center [840, 389] width 9 height 8
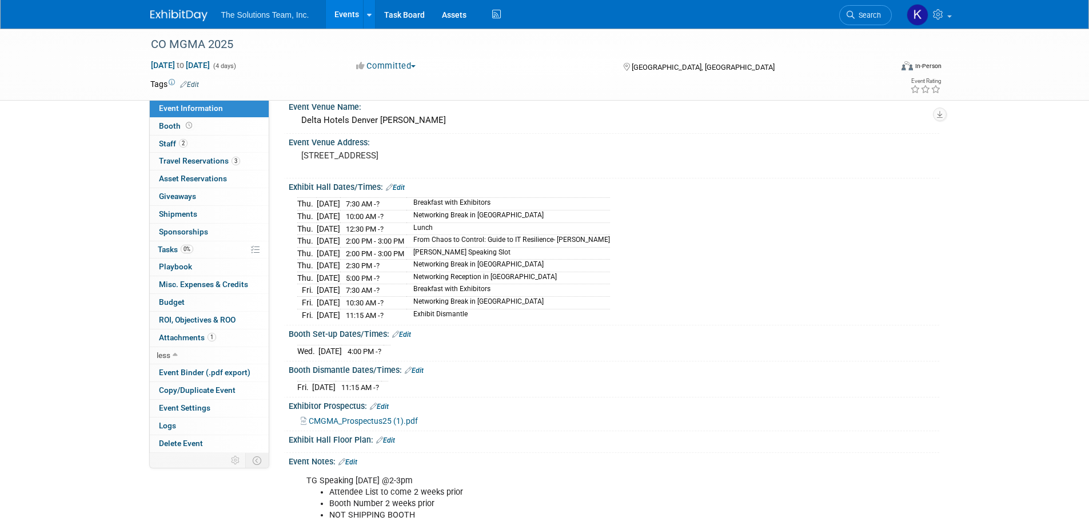
scroll to position [0, 0]
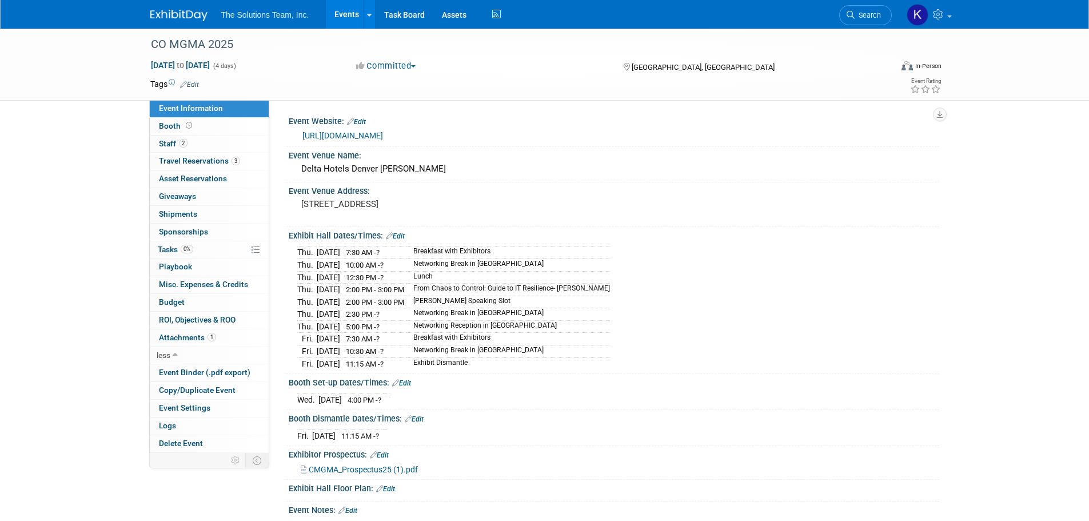
click at [170, 101] on div "CO MGMA 2025 Sep 17, 2025 to Sep 20, 2025 (4 days) Sep 17, 2025 to Sep 20, 2025…" at bounding box center [544, 65] width 1089 height 72
click at [169, 136] on link "2 Staff 2" at bounding box center [209, 144] width 119 height 17
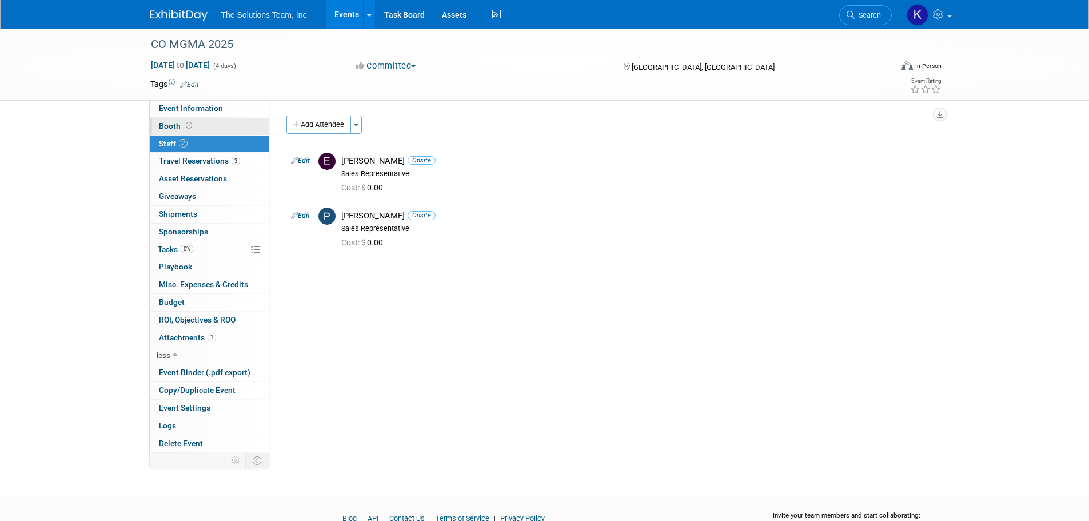
click at [170, 126] on span "Booth" at bounding box center [176, 125] width 35 height 9
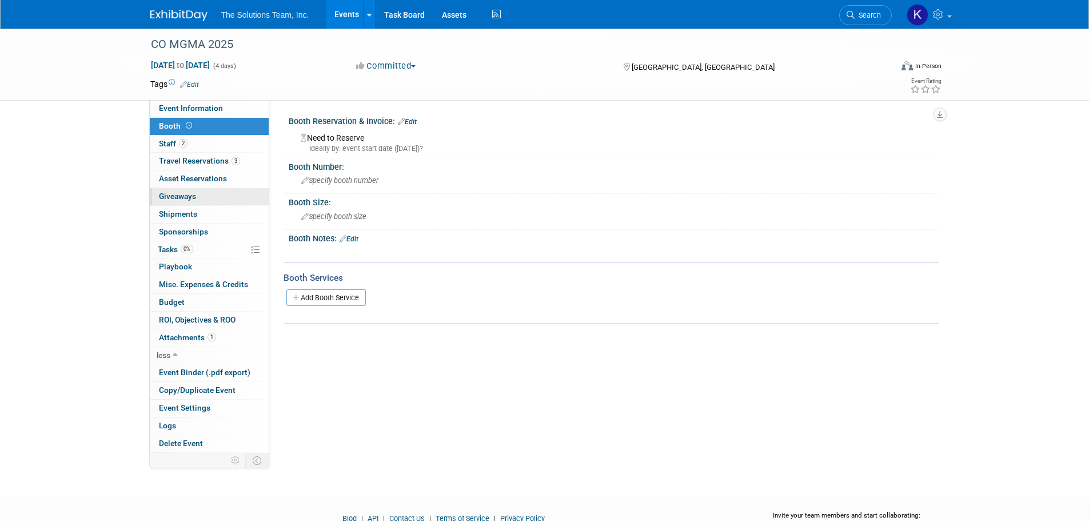
click at [180, 199] on span "Giveaways 0" at bounding box center [177, 196] width 37 height 9
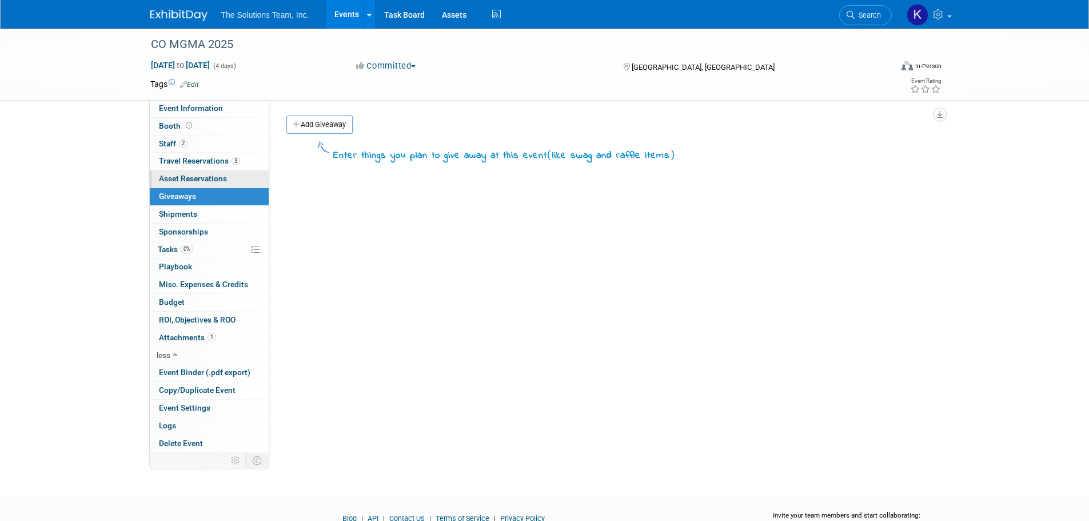
click at [180, 182] on span "Asset Reservations 0" at bounding box center [193, 178] width 68 height 9
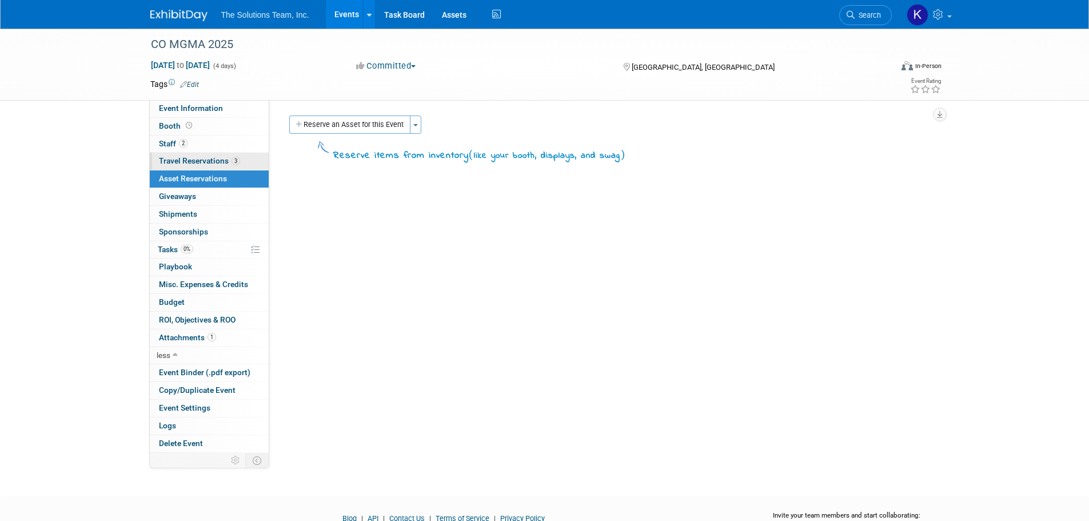
click at [180, 166] on link "3 Travel Reservations 3" at bounding box center [209, 161] width 119 height 17
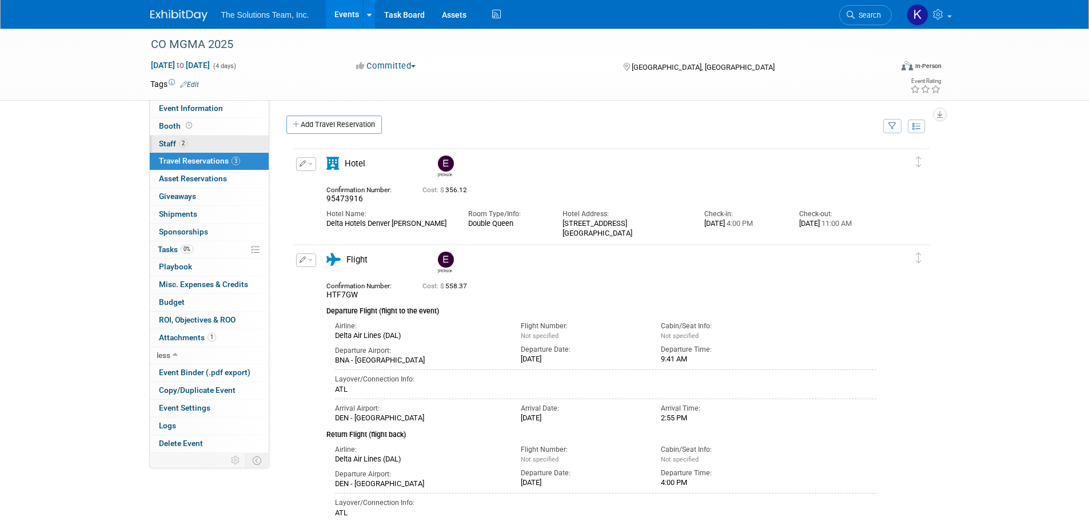
click at [160, 144] on span "Staff 2" at bounding box center [173, 143] width 29 height 9
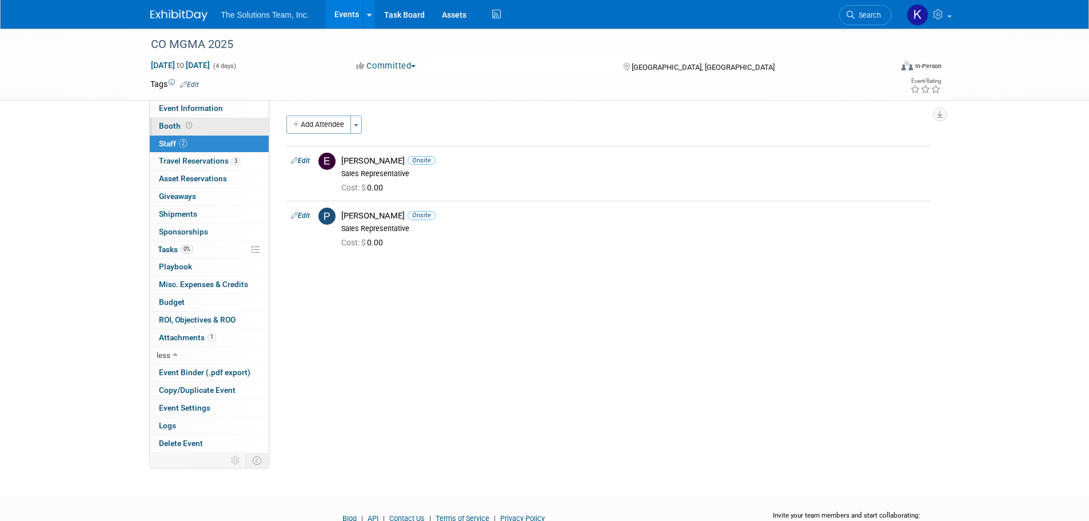
click at [167, 125] on span "Booth" at bounding box center [176, 125] width 35 height 9
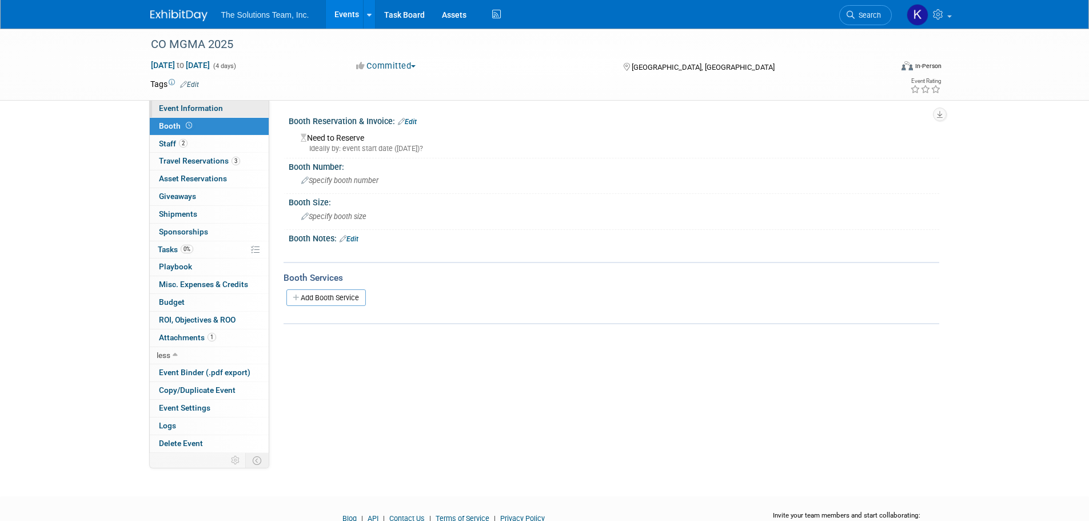
click at [170, 113] on link "Event Information" at bounding box center [209, 108] width 119 height 17
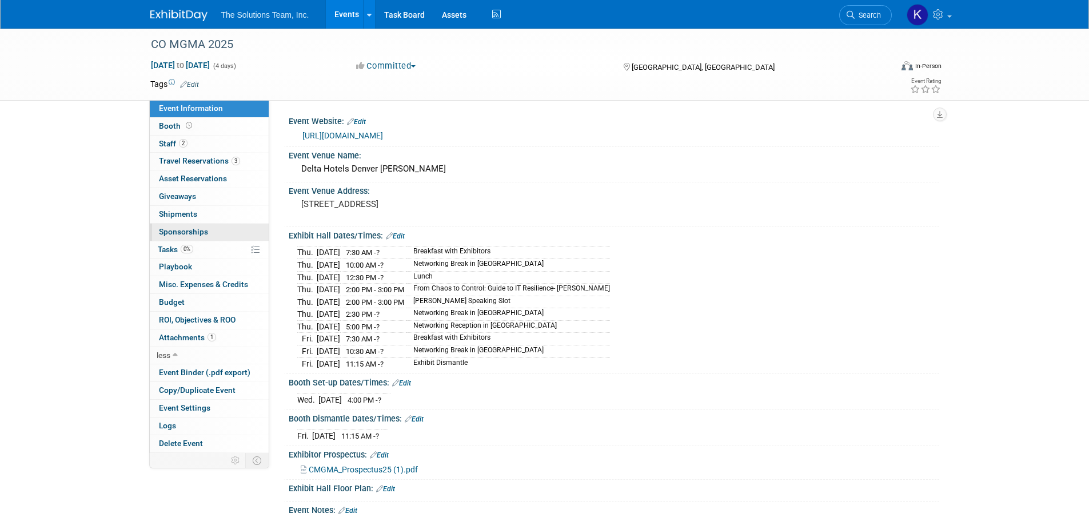
click at [193, 229] on span "Sponsorships 0" at bounding box center [183, 231] width 49 height 9
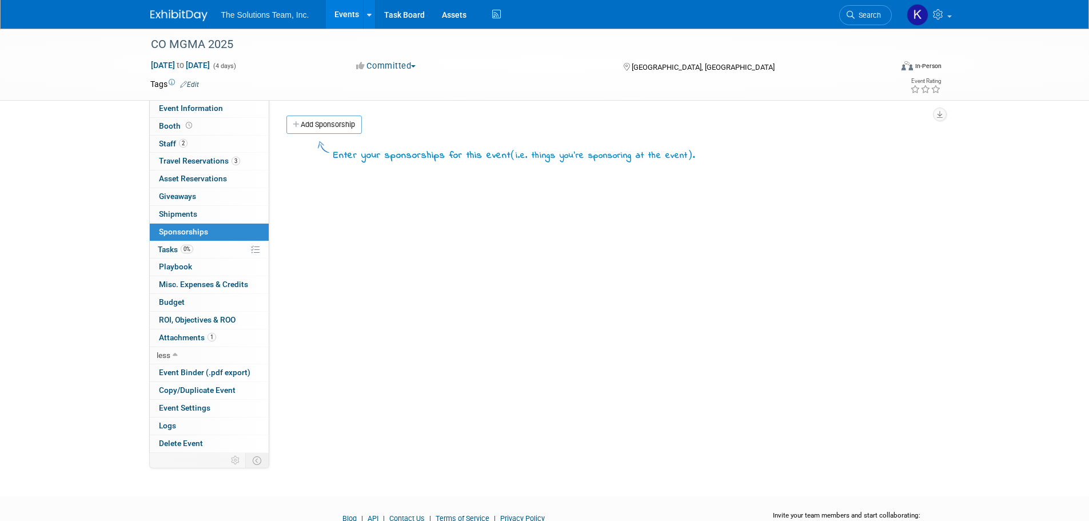
click at [186, 217] on span "Shipments 0" at bounding box center [178, 213] width 38 height 9
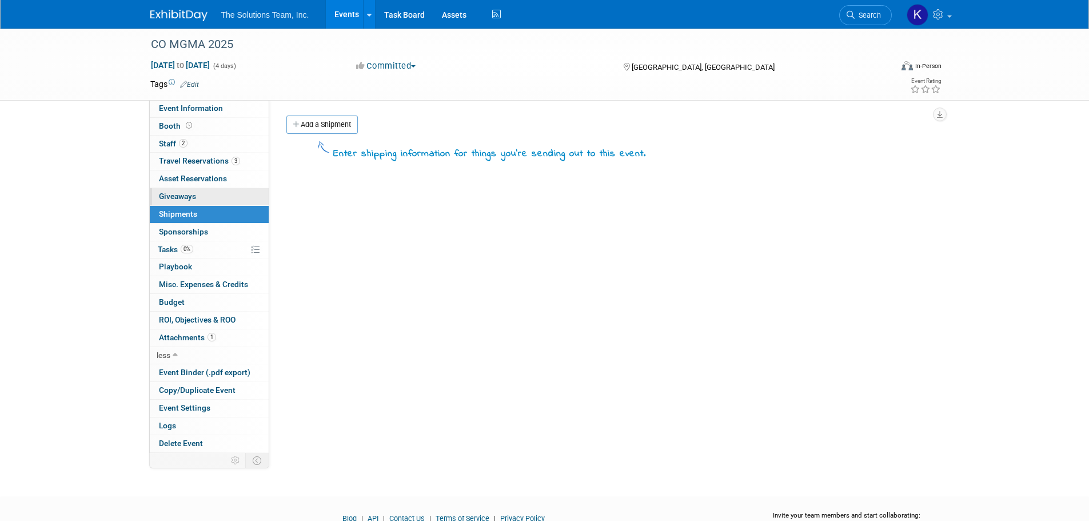
click at [177, 198] on span "Giveaways 0" at bounding box center [177, 196] width 37 height 9
click at [172, 214] on span "Shipments 0" at bounding box center [178, 213] width 38 height 9
click at [174, 233] on span "Sponsorships 0" at bounding box center [183, 231] width 49 height 9
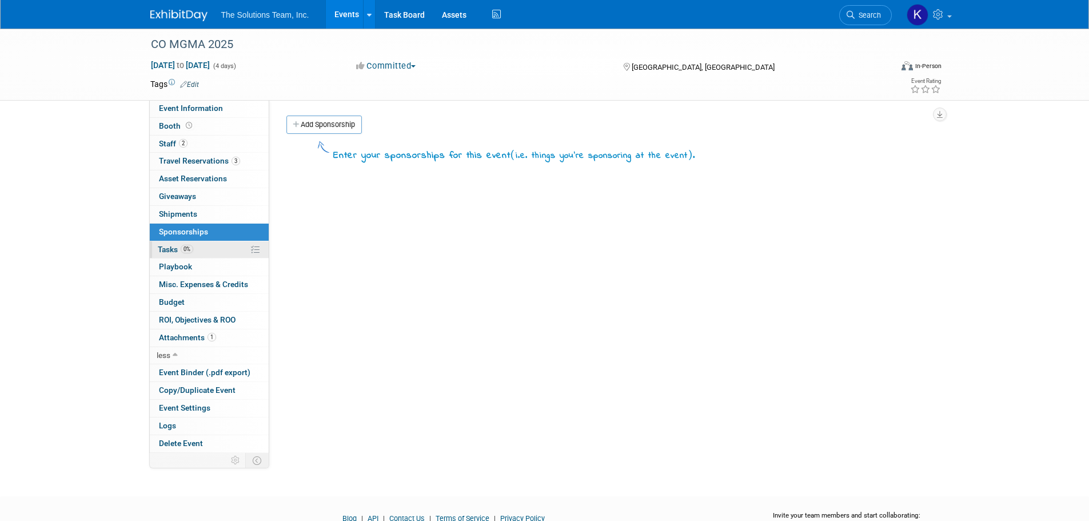
click at [174, 252] on span "Tasks 0%" at bounding box center [175, 249] width 35 height 9
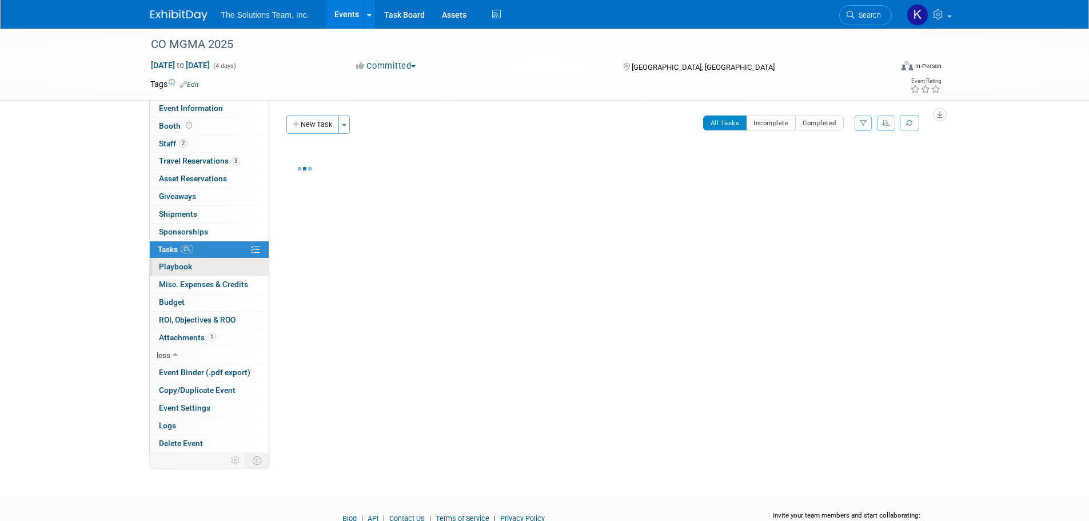
click at [176, 274] on link "0 Playbook 0" at bounding box center [209, 266] width 119 height 17
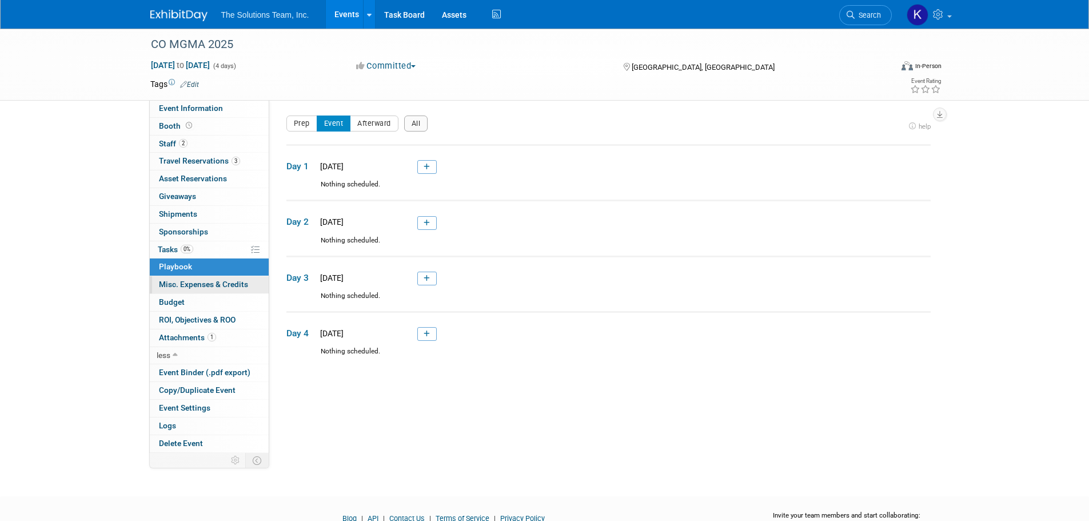
click at [182, 289] on span "Misc. Expenses & Credits 0" at bounding box center [203, 284] width 89 height 9
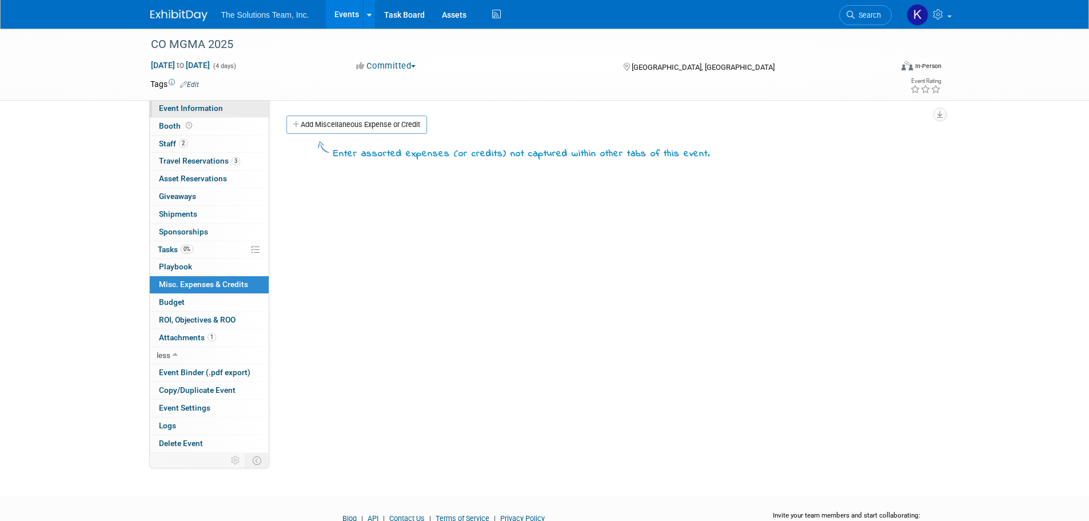
click at [190, 112] on span "Event Information" at bounding box center [191, 107] width 64 height 9
